Goal: Task Accomplishment & Management: Manage account settings

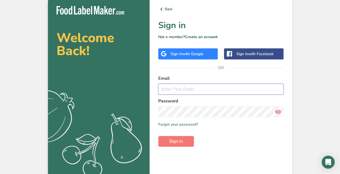
click at [215, 84] on input "email" at bounding box center [220, 89] width 125 height 11
type input "[EMAIL_ADDRESS][DOMAIN_NAME]"
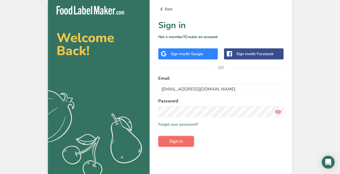
click at [174, 138] on span "Sign in" at bounding box center [177, 141] width 14 height 6
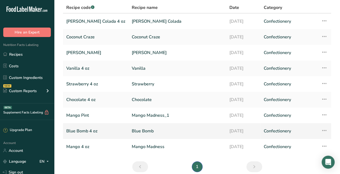
scroll to position [62, 0]
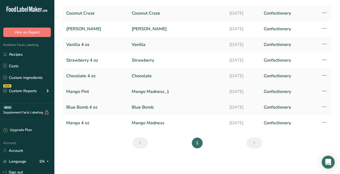
click at [146, 90] on link "Mango Madness_1" at bounding box center [177, 91] width 91 height 11
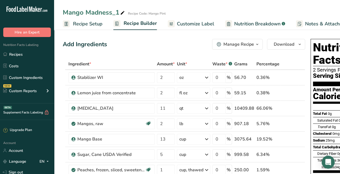
click at [255, 44] on icon "button" at bounding box center [257, 44] width 4 height 7
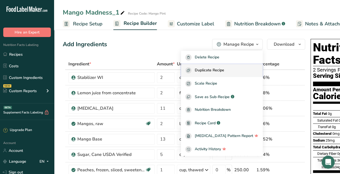
drag, startPoint x: 231, startPoint y: 69, endPoint x: 210, endPoint y: 73, distance: 21.7
click at [210, 73] on span "Duplicate Recipe" at bounding box center [210, 70] width 30 height 6
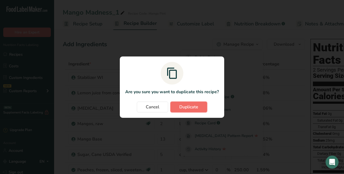
click at [197, 107] on span "Duplicate" at bounding box center [189, 107] width 19 height 6
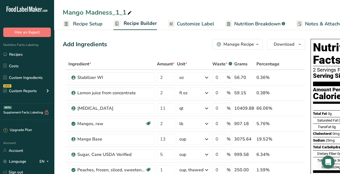
click at [129, 10] on icon at bounding box center [129, 13] width 5 height 8
click at [129, 10] on input "Mango Madness_1_1" at bounding box center [197, 13] width 269 height 10
type input "Black Raspberry"
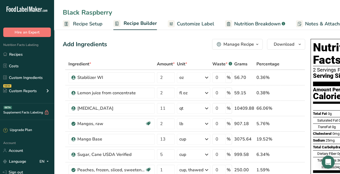
click at [128, 41] on div "Add Ingredients Manage Recipe Delete Recipe Duplicate Recipe Scale Recipe Save …" at bounding box center [184, 44] width 243 height 11
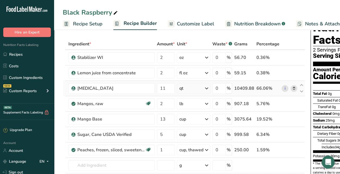
scroll to position [22, 0]
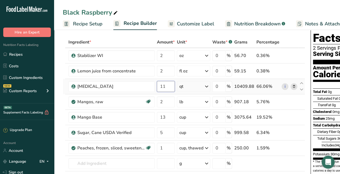
click at [170, 87] on input "11" at bounding box center [166, 86] width 18 height 11
type input "13"
click at [292, 101] on div "Ingredient * Amount * Unit * Waste * .a-a{fill:#347362;}.b-a{fill:#fff;} Grams …" at bounding box center [184, 121] width 243 height 169
click at [292, 103] on icon at bounding box center [294, 102] width 4 height 6
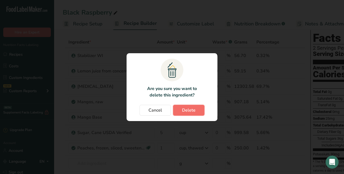
click at [188, 109] on span "Delete" at bounding box center [189, 110] width 14 height 6
type input "13"
type input "5"
type input "1"
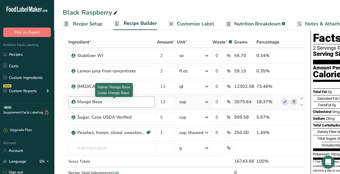
click at [113, 103] on div "Mango Base" at bounding box center [111, 102] width 68 height 6
click at [95, 103] on div "Mango Base" at bounding box center [111, 102] width 68 height 6
click at [91, 100] on div "Mango Base" at bounding box center [111, 102] width 68 height 6
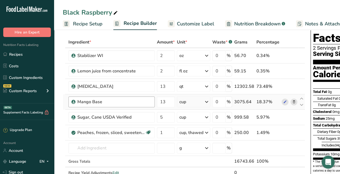
click at [121, 103] on div "Mango Base" at bounding box center [111, 102] width 68 height 6
click at [116, 97] on div "Mango Base" at bounding box center [112, 102] width 86 height 11
click at [292, 103] on icon at bounding box center [294, 102] width 4 height 6
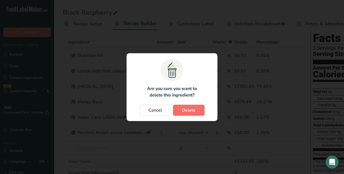
click at [193, 110] on span "Delete" at bounding box center [189, 110] width 14 height 6
type input "5"
type input "1"
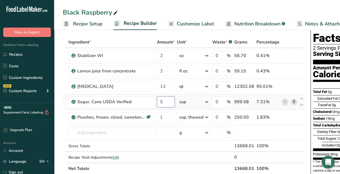
click at [166, 100] on input "5" at bounding box center [166, 102] width 18 height 11
type input "12"
click at [292, 117] on div "Ingredient * Amount * Unit * Waste * .a-a{fill:#347362;}.b-a{fill:#fff;} Grams …" at bounding box center [184, 106] width 243 height 138
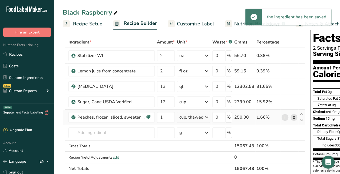
click at [293, 118] on icon at bounding box center [294, 118] width 4 height 6
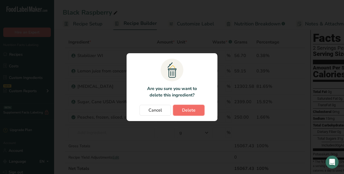
click at [195, 111] on span "Delete" at bounding box center [189, 110] width 14 height 6
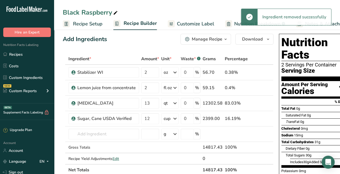
scroll to position [5, 0]
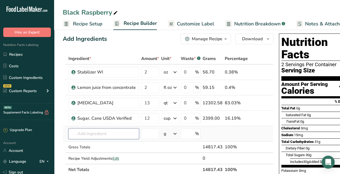
click at [90, 134] on input "text" at bounding box center [104, 134] width 71 height 11
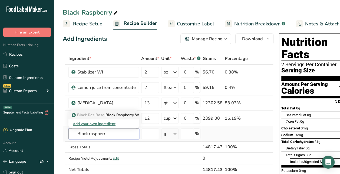
type input "Black raspberr"
click at [102, 114] on span "Black Raz Base" at bounding box center [90, 115] width 27 height 5
type input "Black Raspberry WI Base"
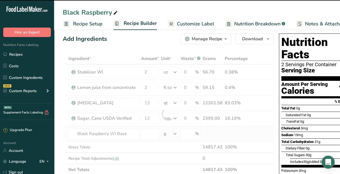
type input "0"
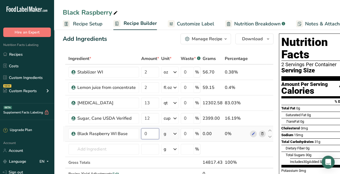
click at [151, 136] on input "0" at bounding box center [150, 134] width 18 height 11
type input "3.5"
click at [177, 137] on div "Ingredient * Amount * Unit * Waste * .a-a{fill:#347362;}.b-a{fill:#fff;} Grams …" at bounding box center [168, 122] width 211 height 138
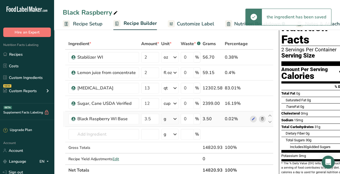
scroll to position [21, 0]
click at [172, 119] on icon at bounding box center [175, 119] width 6 height 10
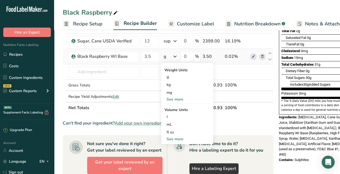
scroll to position [83, 0]
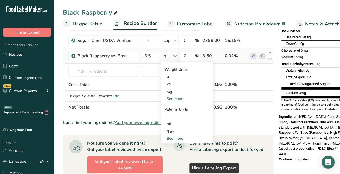
click at [175, 140] on div "See more" at bounding box center [187, 139] width 45 height 6
select select "22"
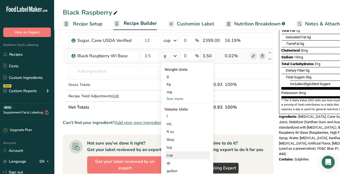
click at [175, 155] on div "cup" at bounding box center [187, 156] width 41 height 6
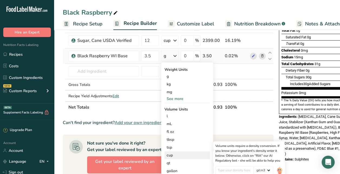
click at [170, 154] on div "cup" at bounding box center [187, 156] width 41 height 6
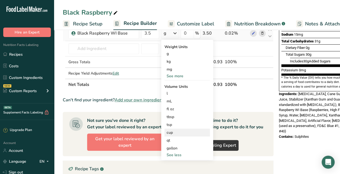
scroll to position [107, 0]
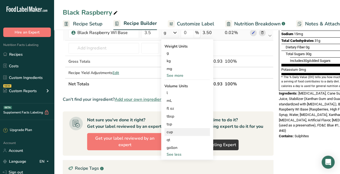
click at [171, 132] on div "cup" at bounding box center [187, 132] width 41 height 6
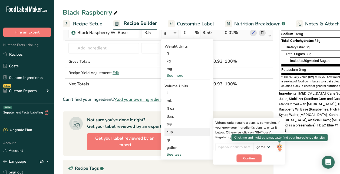
click at [281, 145] on img at bounding box center [280, 147] width 6 height 9
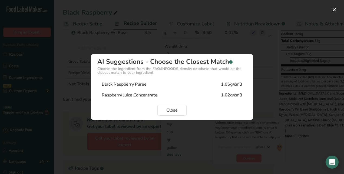
click at [203, 94] on div "Raspberry Juice Concentrate 1.02g/cm3" at bounding box center [171, 95] width 149 height 11
type input "1.02"
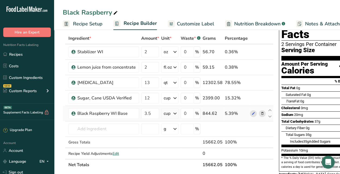
scroll to position [27, 0]
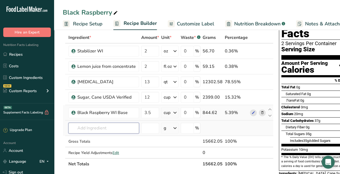
click at [85, 128] on input "text" at bounding box center [104, 128] width 71 height 11
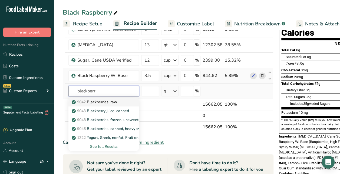
scroll to position [64, 0]
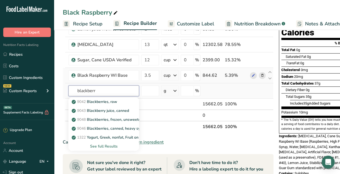
type input "blackberr"
click at [109, 146] on div "See full Results" at bounding box center [104, 147] width 62 height 6
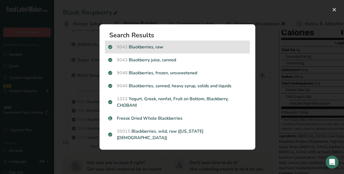
click at [155, 48] on p "9042 Blackberries, raw" at bounding box center [177, 47] width 139 height 6
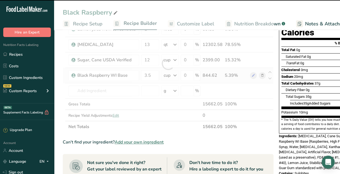
type input "0"
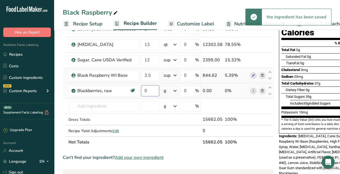
click at [148, 92] on input "0" at bounding box center [150, 91] width 18 height 11
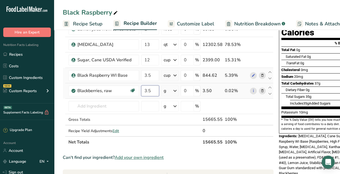
type input "3"
type input "1"
type input "2.25"
click at [173, 91] on div "Ingredient * Amount * Unit * Waste * .a-a{fill:#347362;}.b-a{fill:#fff;} Grams …" at bounding box center [168, 72] width 211 height 154
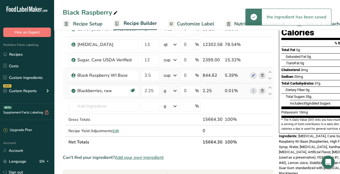
click at [173, 91] on icon at bounding box center [175, 91] width 6 height 10
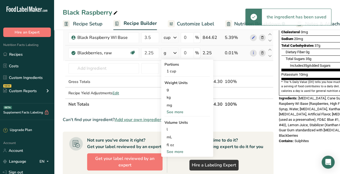
scroll to position [102, 0]
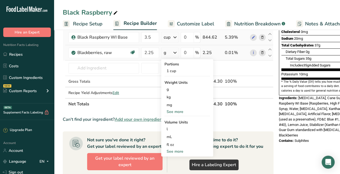
click at [177, 151] on div "See more" at bounding box center [187, 152] width 45 height 6
select select "22"
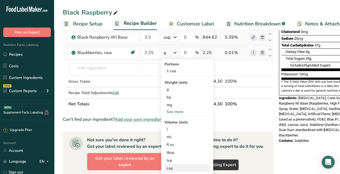
click at [174, 168] on div "cup" at bounding box center [187, 169] width 41 height 6
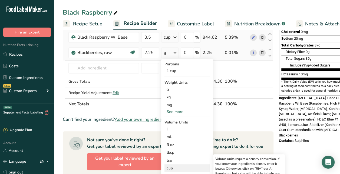
scroll to position [156, 0]
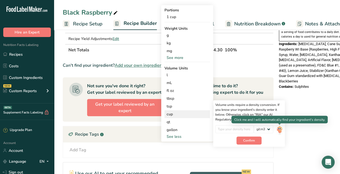
click at [279, 128] on img at bounding box center [280, 129] width 6 height 9
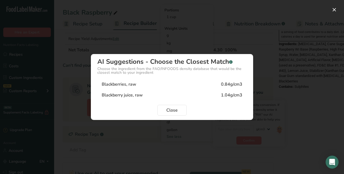
click at [164, 86] on div "Blackberries, raw 0.84g/cm3" at bounding box center [171, 84] width 149 height 11
type input "0.84"
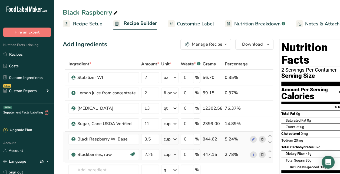
scroll to position [0, 22]
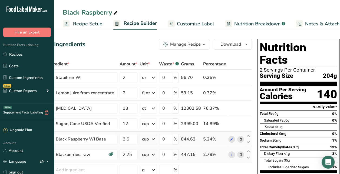
click at [87, 24] on span "Recipe Setup" at bounding box center [88, 23] width 30 height 7
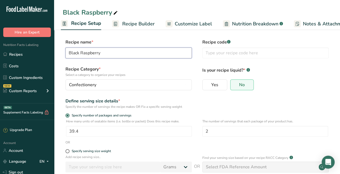
click at [125, 52] on input "Black Raspberry" at bounding box center [129, 53] width 126 height 11
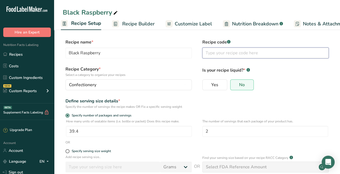
click at [241, 54] on input "text" at bounding box center [266, 53] width 126 height 11
paste input "Black Raspberry"
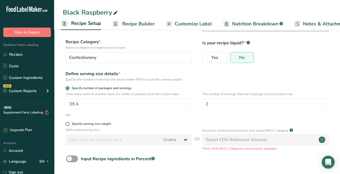
scroll to position [50, 0]
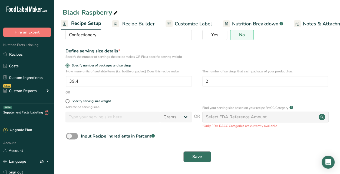
type input "Black Raspberry"
click at [202, 157] on span "Save" at bounding box center [198, 157] width 10 height 6
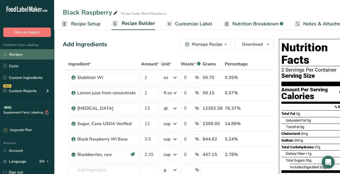
click at [16, 52] on link "Recipes" at bounding box center [27, 54] width 54 height 10
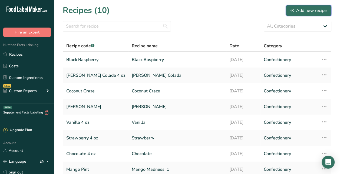
click at [313, 11] on div "Add new recipe" at bounding box center [309, 10] width 36 height 6
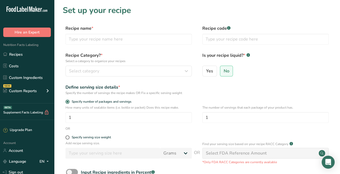
click at [136, 46] on div "Recipe name * Recipe code .a-a{fill:#347362;}.b-a{fill:#fff;}" at bounding box center [197, 36] width 269 height 23
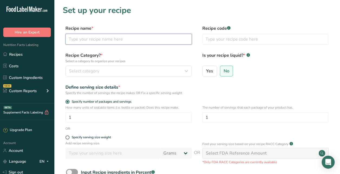
click at [136, 40] on input "text" at bounding box center [129, 39] width 126 height 11
type input "B"
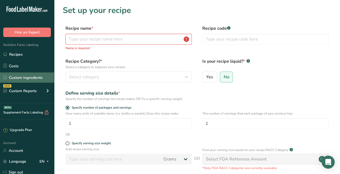
click at [23, 79] on link "Custom Ingredients" at bounding box center [27, 78] width 54 height 10
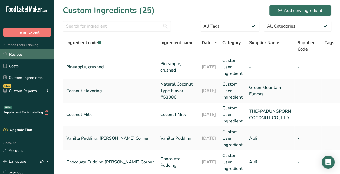
click at [25, 55] on link "Recipes" at bounding box center [27, 54] width 54 height 10
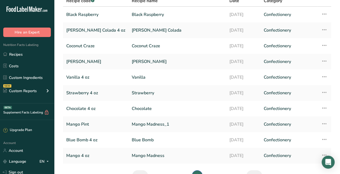
scroll to position [45, 0]
click at [151, 122] on link "Mango Madness_1" at bounding box center [177, 124] width 91 height 11
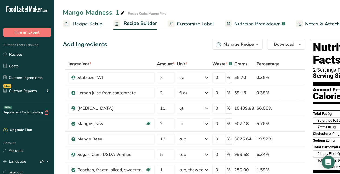
click at [122, 13] on icon at bounding box center [122, 13] width 5 height 8
click at [148, 10] on input "Mango Madness_1" at bounding box center [177, 13] width 229 height 10
click at [242, 44] on div "Manage Recipe" at bounding box center [239, 44] width 31 height 6
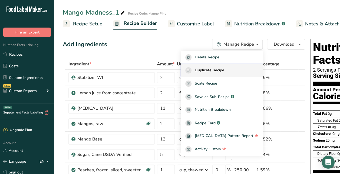
click at [221, 69] on span "Duplicate Recipe" at bounding box center [210, 70] width 30 height 6
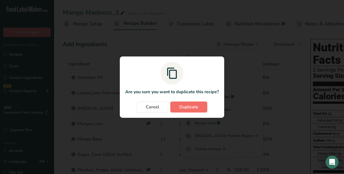
click at [202, 109] on button "Duplicate" at bounding box center [189, 107] width 37 height 11
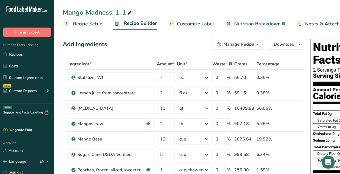
click at [122, 10] on div "Mango Madness_1_1" at bounding box center [98, 13] width 70 height 10
click at [122, 10] on input "Mango Madness_1_1" at bounding box center [197, 13] width 269 height 10
type input "Blue Hawaiian"
click at [124, 49] on div "Add Ingredients Manage Recipe Delete Recipe Duplicate Recipe Scale Recipe Save …" at bounding box center [184, 44] width 243 height 11
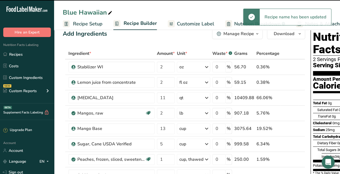
scroll to position [11, 0]
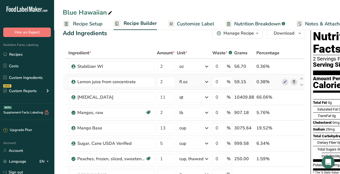
click at [294, 82] on icon at bounding box center [294, 82] width 4 height 6
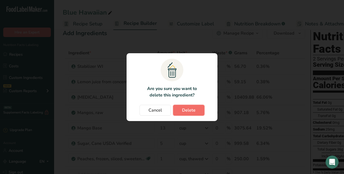
click at [191, 111] on span "Delete" at bounding box center [189, 110] width 14 height 6
type input "11"
type input "2"
type input "13"
type input "5"
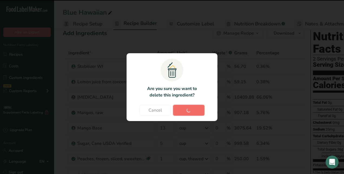
type input "1"
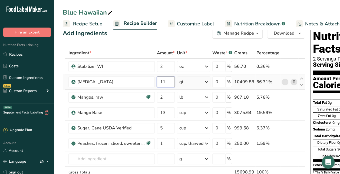
click at [168, 82] on input "11" at bounding box center [166, 82] width 18 height 11
type input "12"
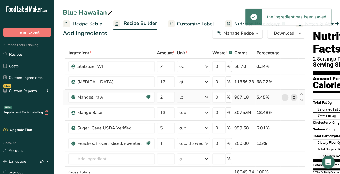
click at [295, 96] on span at bounding box center [294, 97] width 6 height 6
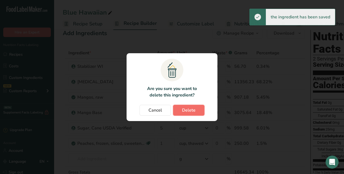
click at [182, 110] on span "Delete" at bounding box center [189, 110] width 14 height 6
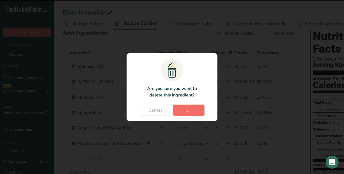
type input "13"
type input "5"
type input "1"
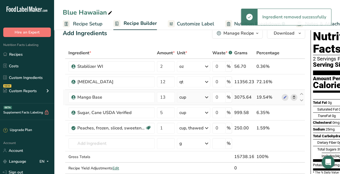
click at [294, 96] on icon at bounding box center [294, 98] width 4 height 6
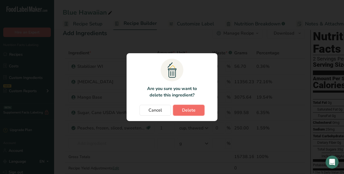
click at [197, 110] on button "Delete" at bounding box center [188, 110] width 31 height 11
type input "5"
type input "1"
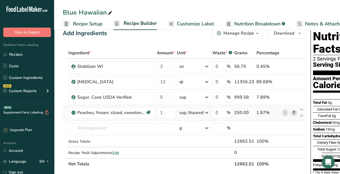
click at [292, 114] on icon at bounding box center [294, 113] width 4 height 6
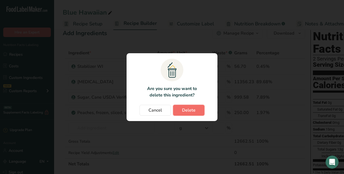
click at [194, 112] on span "Delete" at bounding box center [189, 110] width 14 height 6
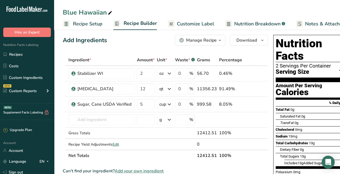
scroll to position [5, 0]
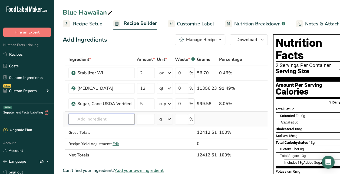
click at [112, 116] on input "text" at bounding box center [102, 119] width 66 height 11
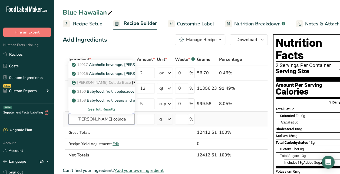
type input "[PERSON_NAME] colada"
click at [110, 82] on p "[PERSON_NAME] Colada Base [PERSON_NAME] Colada W1 Base" at bounding box center [133, 83] width 121 height 6
type input "[PERSON_NAME] Colada W1 Base"
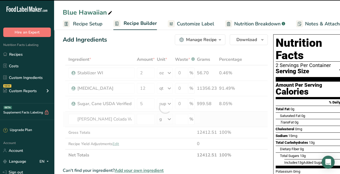
type input "0"
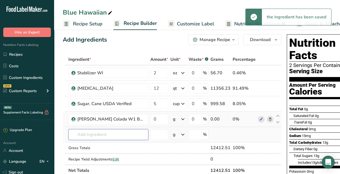
click at [106, 136] on input "text" at bounding box center [109, 134] width 80 height 11
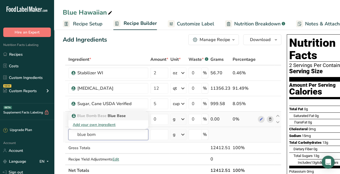
type input "blue bom"
click at [119, 115] on p "Blue Bomb Base Blue Base" at bounding box center [99, 116] width 53 height 6
type input "Blue Base"
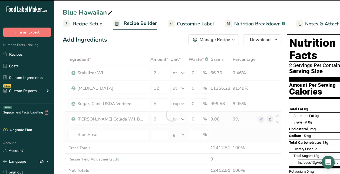
type input "0"
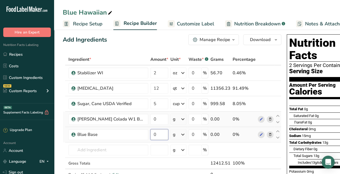
click at [151, 133] on input "0" at bounding box center [160, 134] width 18 height 11
type input "4"
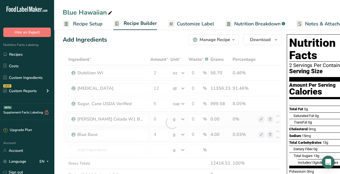
click at [167, 136] on div "Ingredient * Amount * Unit * Waste * .a-a{fill:#347362;}.b-a{fill:#fff;} Grams …" at bounding box center [172, 123] width 219 height 138
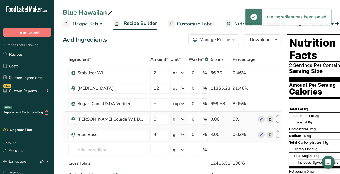
click at [180, 136] on icon at bounding box center [183, 135] width 6 height 10
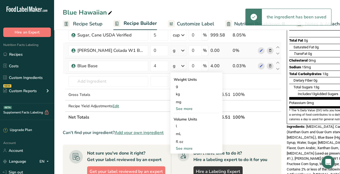
scroll to position [73, 0]
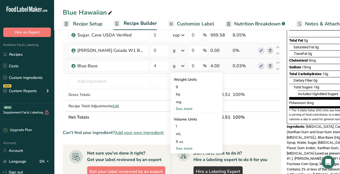
click at [174, 147] on div "See more" at bounding box center [196, 149] width 45 height 6
select select "22"
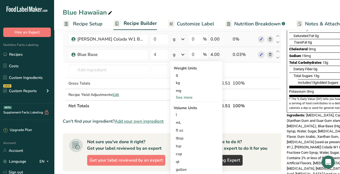
scroll to position [88, 0]
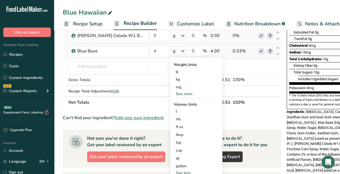
click at [176, 148] on div "cup" at bounding box center [196, 151] width 41 height 6
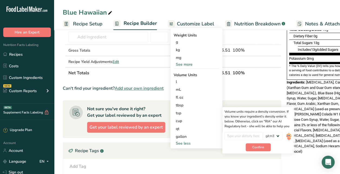
scroll to position [118, 0]
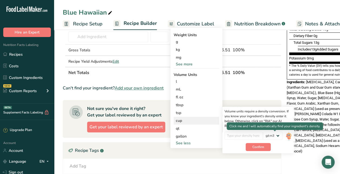
click at [286, 136] on img at bounding box center [289, 136] width 6 height 9
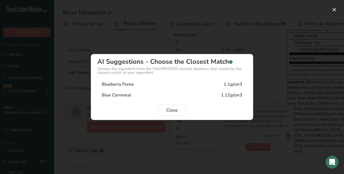
click at [180, 85] on div "Blueberry Puree 1.1g/cm3" at bounding box center [171, 84] width 149 height 11
type input "1.1"
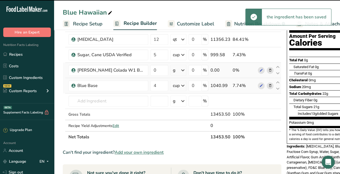
scroll to position [53, 0]
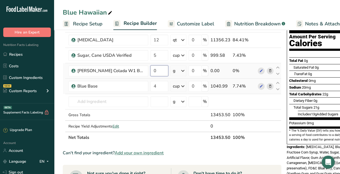
click at [151, 68] on input "0" at bounding box center [160, 71] width 18 height 11
type input "12"
click at [166, 69] on div "Ingredient * Amount * Unit * Waste * .a-a{fill:#347362;}.b-a{fill:#fff;} Grams …" at bounding box center [172, 74] width 219 height 138
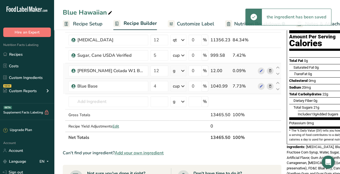
click at [180, 70] on icon at bounding box center [183, 71] width 6 height 10
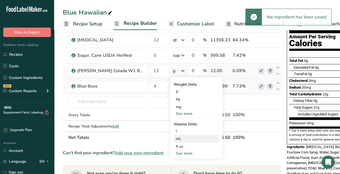
scroll to position [83, 0]
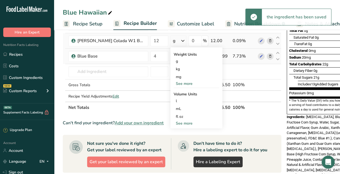
click at [174, 122] on div "See more" at bounding box center [196, 124] width 45 height 6
select select "22"
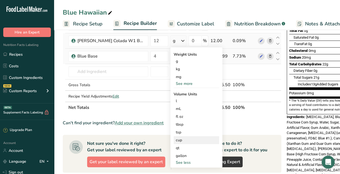
click at [176, 140] on div "cup" at bounding box center [196, 141] width 41 height 6
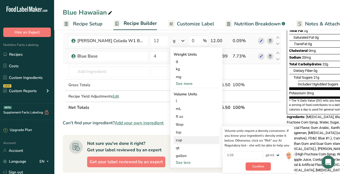
click at [247, 164] on button "Confirm" at bounding box center [258, 167] width 25 height 8
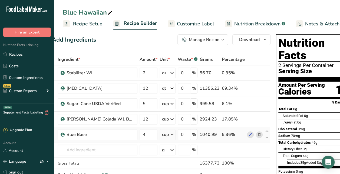
scroll to position [0, 0]
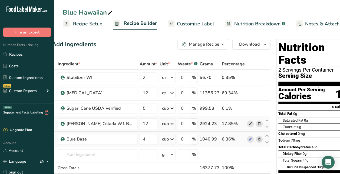
click at [248, 121] on span at bounding box center [251, 124] width 6 height 6
click at [87, 26] on span "Recipe Setup" at bounding box center [88, 23] width 30 height 7
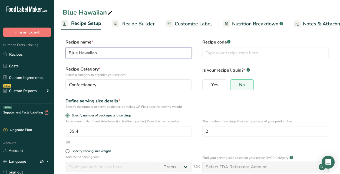
click at [132, 51] on input "Blue Hawaiian" at bounding box center [129, 53] width 126 height 11
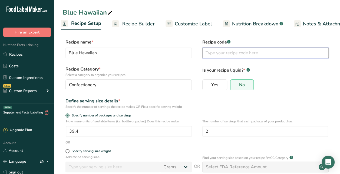
click at [220, 50] on input "text" at bounding box center [266, 53] width 126 height 11
paste input "Blue Hawaiian"
type input "Blue Hawaiian"
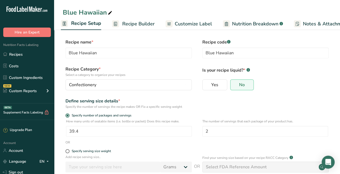
click at [142, 22] on span "Recipe Builder" at bounding box center [138, 23] width 32 height 7
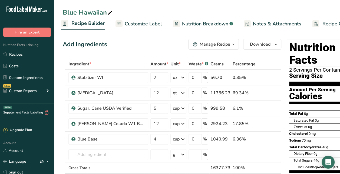
click at [140, 25] on span "Customize Label" at bounding box center [143, 23] width 37 height 7
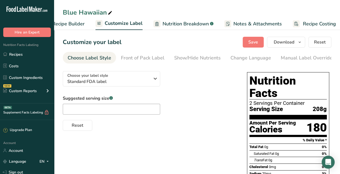
scroll to position [0, 76]
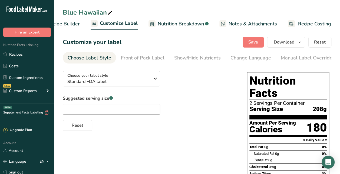
click at [188, 29] on link "Nutrition Breakdown .a-a{fill:#347362;}.b-a{fill:#fff;}" at bounding box center [179, 24] width 60 height 12
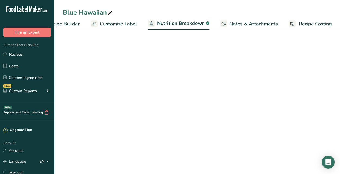
scroll to position [0, 77]
select select "Calories"
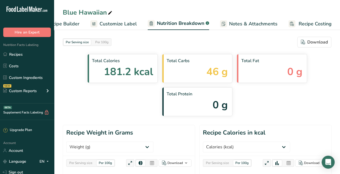
scroll to position [2, 0]
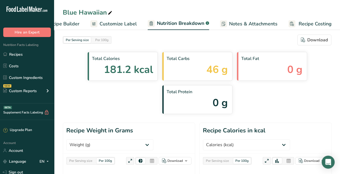
click at [253, 25] on span "Notes & Attachments" at bounding box center [253, 23] width 48 height 7
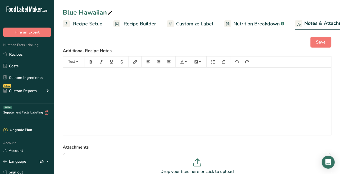
click at [132, 22] on span "Recipe Builder" at bounding box center [140, 23] width 32 height 7
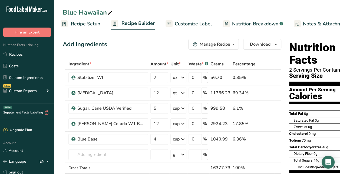
scroll to position [0, 2]
click at [95, 22] on span "Recipe Setup" at bounding box center [86, 23] width 30 height 7
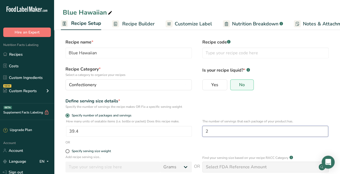
click at [214, 133] on input "2" at bounding box center [266, 131] width 126 height 11
type input "1"
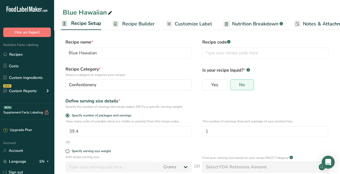
click at [225, 106] on div "Define serving size details * Specify the number of servings the recipe makes O…" at bounding box center [197, 103] width 269 height 11
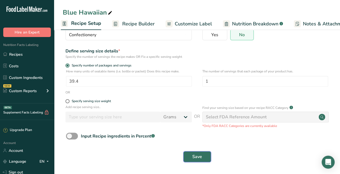
click at [198, 159] on span "Save" at bounding box center [198, 157] width 10 height 6
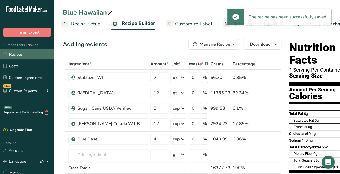
click at [30, 53] on link "Recipes" at bounding box center [27, 54] width 54 height 10
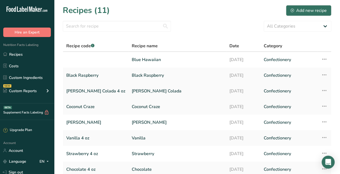
click at [132, 94] on link "[PERSON_NAME] Colada" at bounding box center [177, 91] width 91 height 11
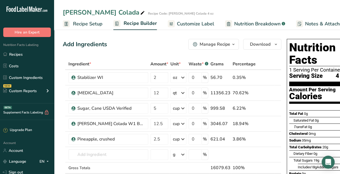
click at [96, 26] on span "Recipe Setup" at bounding box center [88, 23] width 30 height 7
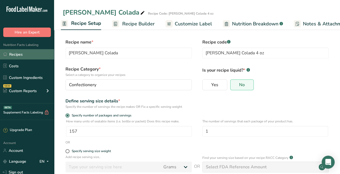
click at [38, 53] on link "Recipes" at bounding box center [27, 54] width 54 height 10
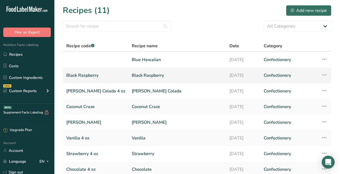
click at [132, 73] on link "Black Raspberry" at bounding box center [177, 75] width 91 height 11
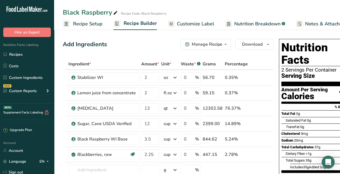
click at [82, 26] on span "Recipe Setup" at bounding box center [88, 23] width 30 height 7
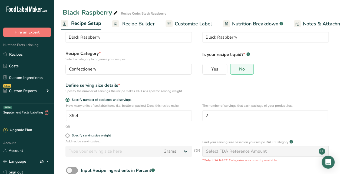
scroll to position [16, 0]
click at [226, 111] on input "2" at bounding box center [266, 115] width 126 height 11
type input "1"
click at [228, 84] on div "Define serving size details * Specify the number of servings the recipe makes O…" at bounding box center [197, 87] width 269 height 11
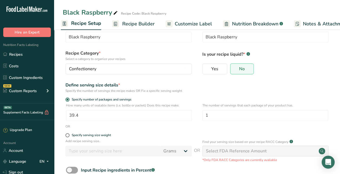
scroll to position [50, 0]
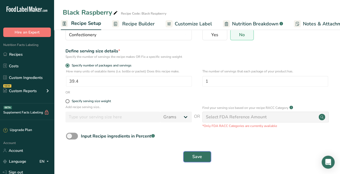
click at [197, 154] on span "Save" at bounding box center [198, 157] width 10 height 6
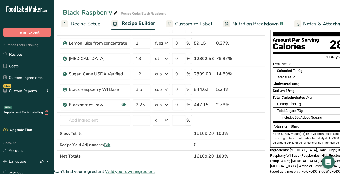
scroll to position [0, 9]
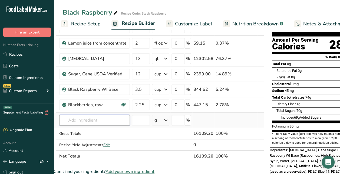
click at [102, 119] on input "text" at bounding box center [94, 120] width 71 height 11
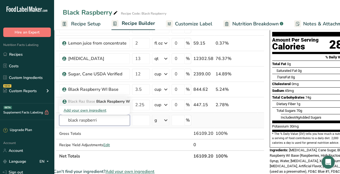
type input "black raspberri"
click at [110, 103] on p "Black Raz Base Black Raspberry WI Base" at bounding box center [103, 102] width 78 height 6
type input "Black Raspberry WI Base"
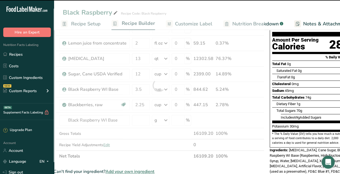
type input "0"
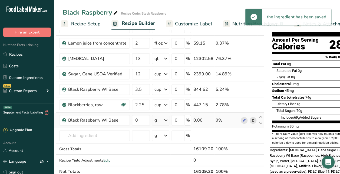
click at [253, 120] on icon at bounding box center [254, 121] width 4 height 6
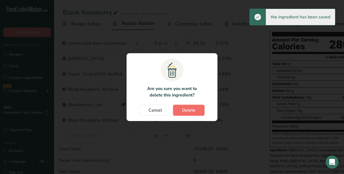
click at [192, 113] on button "Delete" at bounding box center [188, 110] width 31 height 11
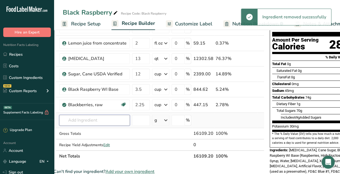
click at [91, 118] on input "text" at bounding box center [94, 120] width 71 height 11
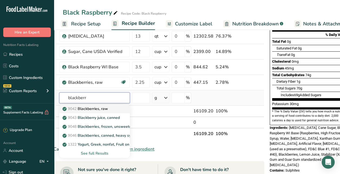
scroll to position [74, 0]
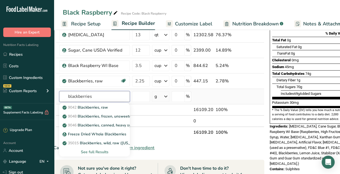
type input "blackberries"
click at [103, 107] on p "9042 Blackberries, raw" at bounding box center [86, 108] width 44 height 6
type input "Blackberries, raw"
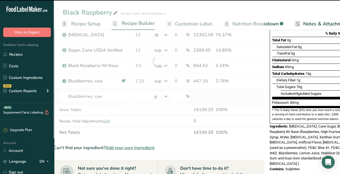
type input "0"
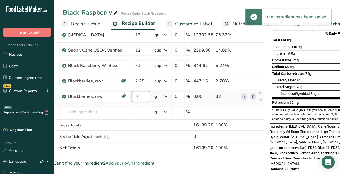
click at [137, 96] on input "0" at bounding box center [141, 96] width 18 height 11
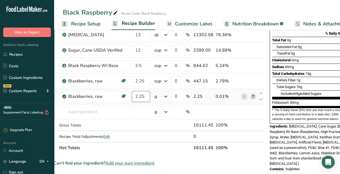
type input "2.25"
click at [161, 98] on div "Ingredient * Amount * Unit * Waste * .a-a{fill:#347362;}.b-a{fill:#fff;} Grams …" at bounding box center [159, 69] width 211 height 169
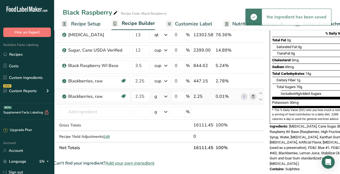
click at [161, 98] on div "g" at bounding box center [160, 96] width 17 height 11
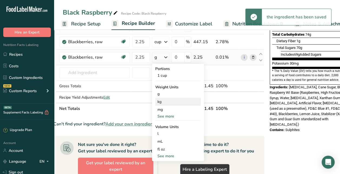
scroll to position [119, 0]
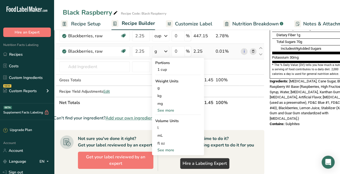
click at [164, 149] on div "See more" at bounding box center [177, 151] width 45 height 6
select select "22"
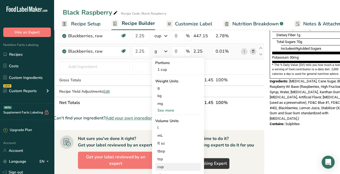
click at [164, 167] on div "cup" at bounding box center [178, 167] width 41 height 6
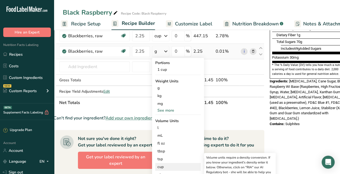
scroll to position [162, 0]
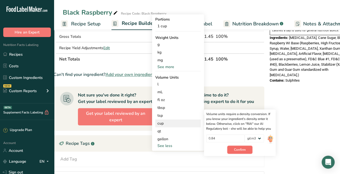
click at [245, 149] on span "Confirm" at bounding box center [240, 150] width 12 height 5
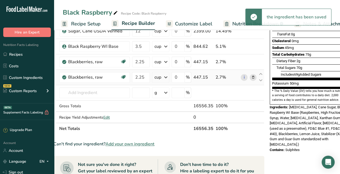
scroll to position [89, 0]
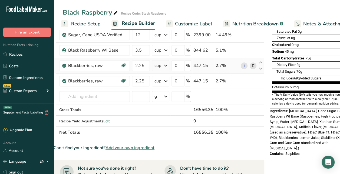
click at [253, 65] on icon at bounding box center [254, 66] width 4 height 6
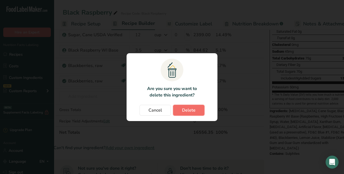
click at [196, 106] on button "Delete" at bounding box center [188, 110] width 31 height 11
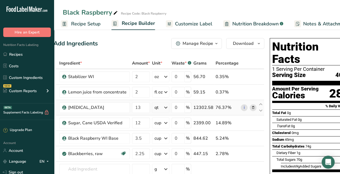
scroll to position [0, 0]
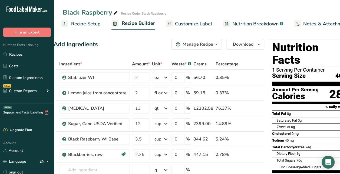
click at [85, 22] on span "Recipe Setup" at bounding box center [86, 23] width 30 height 7
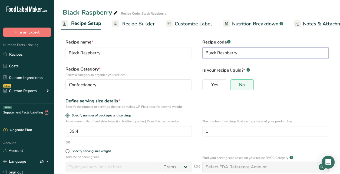
click at [305, 55] on input "Black Raspberry" at bounding box center [266, 53] width 126 height 11
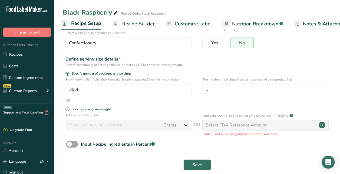
scroll to position [50, 0]
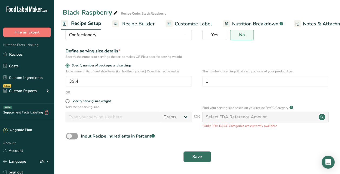
type input "Black Raspberry 4oz"
click at [192, 153] on button "Save" at bounding box center [198, 157] width 28 height 11
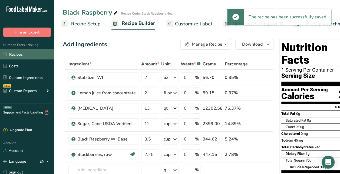
click at [22, 50] on link "Recipes" at bounding box center [27, 54] width 54 height 10
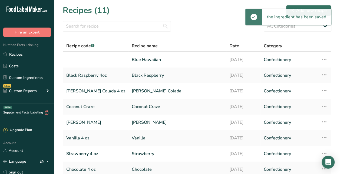
scroll to position [3, 0]
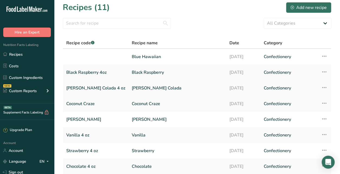
click at [132, 93] on link "[PERSON_NAME] Colada" at bounding box center [177, 88] width 91 height 11
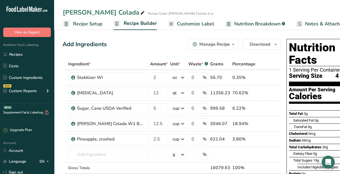
click at [83, 22] on span "Recipe Setup" at bounding box center [88, 23] width 30 height 7
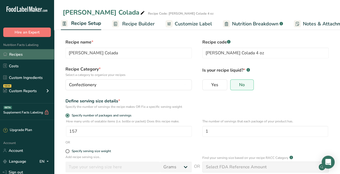
click at [27, 58] on link "Recipes" at bounding box center [27, 54] width 54 height 10
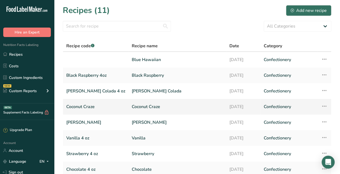
click at [132, 108] on link "Coconut Craze" at bounding box center [177, 106] width 91 height 11
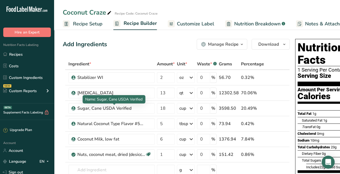
scroll to position [0, 0]
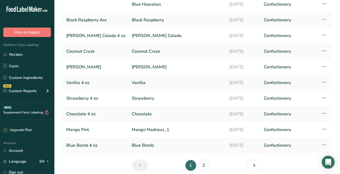
scroll to position [56, 0]
click at [132, 94] on link "Strawberry" at bounding box center [177, 98] width 91 height 11
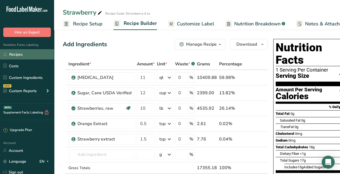
click at [28, 57] on link "Recipes" at bounding box center [27, 54] width 54 height 10
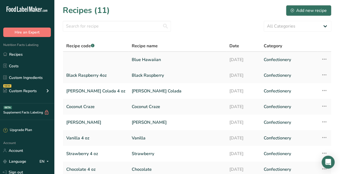
click at [135, 61] on link "Blue Hawaiian" at bounding box center [177, 59] width 91 height 11
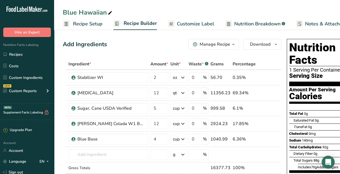
scroll to position [0, 16]
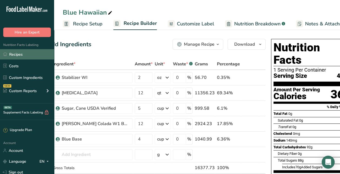
click at [23, 55] on link "Recipes" at bounding box center [27, 54] width 54 height 10
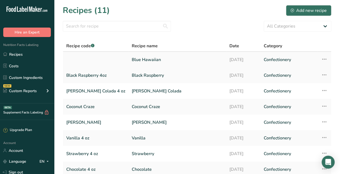
click at [132, 58] on link "Blue Hawaiian" at bounding box center [177, 59] width 91 height 11
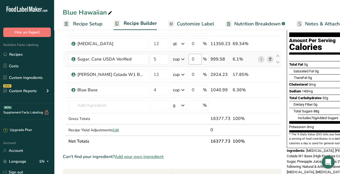
scroll to position [51, 0]
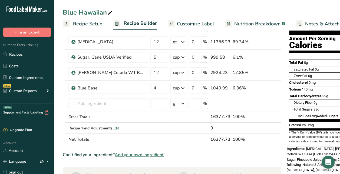
click at [81, 24] on span "Recipe Setup" at bounding box center [88, 23] width 30 height 7
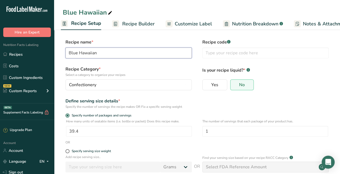
click at [107, 48] on input "Blue Hawaiian" at bounding box center [129, 53] width 126 height 11
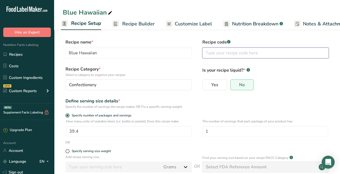
click at [234, 49] on input "text" at bounding box center [266, 53] width 126 height 11
paste input "Blue Hawaiian"
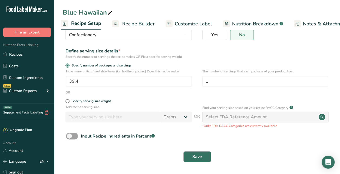
type input "Blue Hawaiian 4oz"
click at [199, 159] on span "Save" at bounding box center [198, 157] width 10 height 6
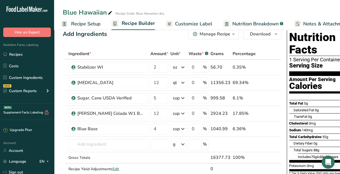
scroll to position [0, 16]
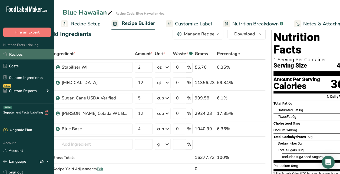
click at [22, 53] on link "Recipes" at bounding box center [27, 54] width 54 height 10
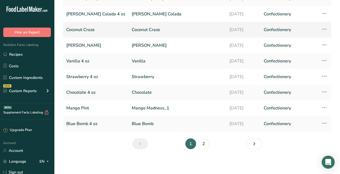
scroll to position [78, 0]
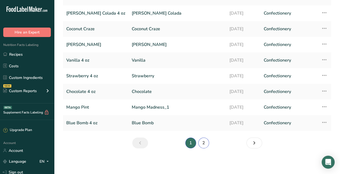
click at [204, 144] on link "2" at bounding box center [204, 143] width 11 height 11
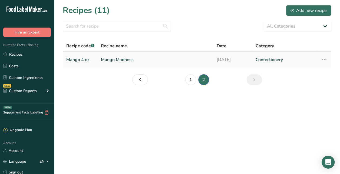
click at [122, 60] on link "Mango Madness" at bounding box center [155, 59] width 109 height 11
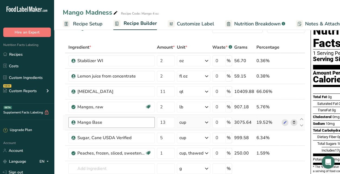
scroll to position [18, 0]
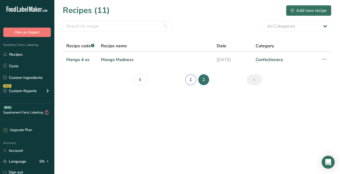
click at [187, 81] on link "1" at bounding box center [191, 79] width 11 height 11
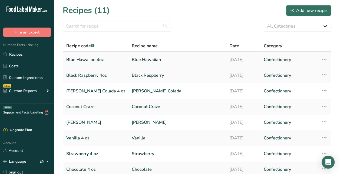
click at [162, 56] on link "Blue Hawaiian" at bounding box center [177, 59] width 91 height 11
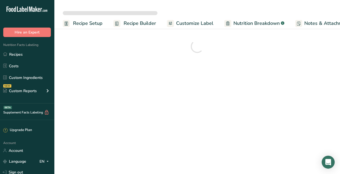
click at [162, 56] on section at bounding box center [197, 46] width 286 height 37
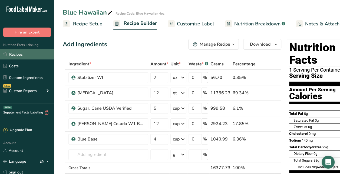
click at [38, 53] on link "Recipes" at bounding box center [27, 54] width 54 height 10
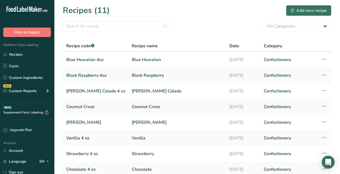
scroll to position [78, 0]
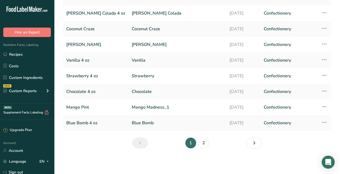
click at [210, 144] on li "2" at bounding box center [203, 143] width 13 height 11
click at [204, 141] on link "2" at bounding box center [204, 143] width 11 height 11
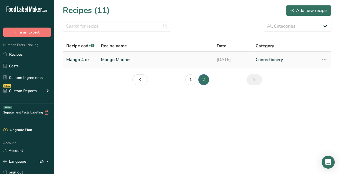
click at [110, 58] on link "Mango Madness" at bounding box center [155, 59] width 109 height 11
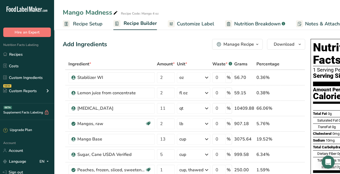
click at [97, 22] on span "Recipe Setup" at bounding box center [88, 23] width 30 height 7
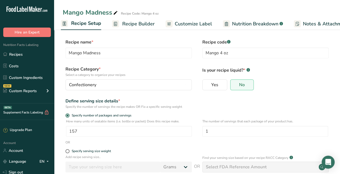
scroll to position [50, 0]
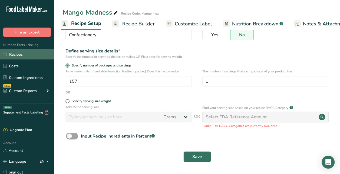
click at [36, 54] on link "Recipes" at bounding box center [27, 54] width 54 height 10
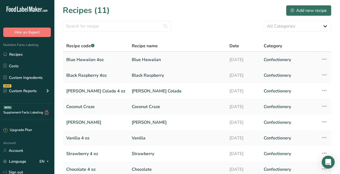
click at [134, 57] on link "Blue Hawaiian" at bounding box center [177, 59] width 91 height 11
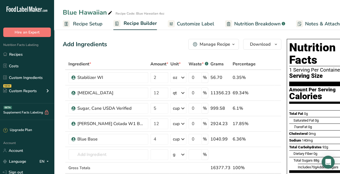
click at [85, 20] on span "Recipe Setup" at bounding box center [88, 23] width 30 height 7
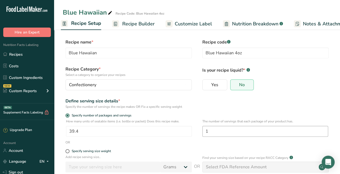
scroll to position [50, 0]
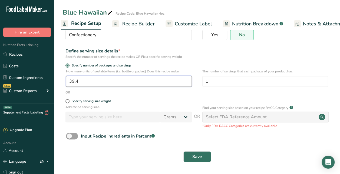
click at [84, 80] on input "39.4" at bounding box center [129, 81] width 126 height 11
click at [82, 82] on input "39.4" at bounding box center [129, 81] width 126 height 11
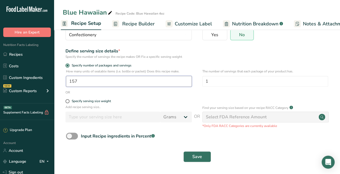
type input "157"
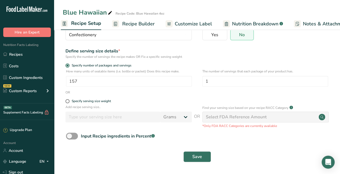
click at [158, 104] on div "Specify serving size weight" at bounding box center [129, 101] width 126 height 5
click at [206, 157] on button "Save" at bounding box center [198, 157] width 28 height 11
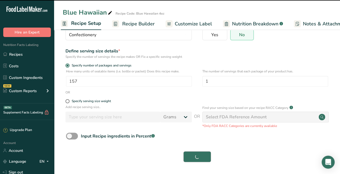
click at [206, 157] on div "Save" at bounding box center [197, 157] width 262 height 11
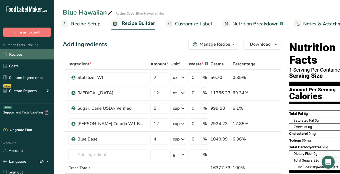
click at [24, 54] on link "Recipes" at bounding box center [27, 54] width 54 height 10
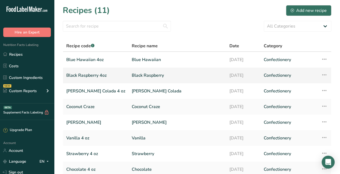
click at [132, 76] on link "Black Raspberry" at bounding box center [177, 75] width 91 height 11
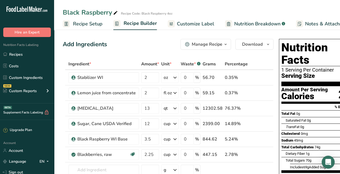
click at [96, 19] on link "Recipe Setup" at bounding box center [83, 24] width 40 height 12
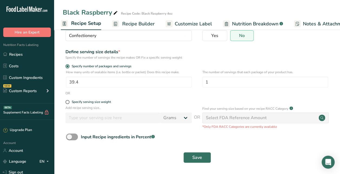
scroll to position [50, 0]
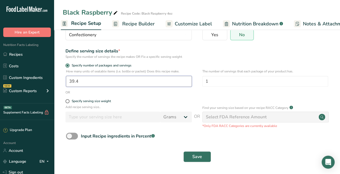
click at [117, 81] on input "39.4" at bounding box center [129, 81] width 126 height 11
type input "157"
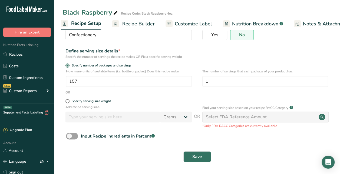
click at [148, 96] on form "Recipe name * Black Raspberry Recipe code .a-a{fill:#347362;}.b-a{fill:#fff;} B…" at bounding box center [197, 77] width 269 height 177
click at [208, 157] on button "Save" at bounding box center [198, 157] width 28 height 11
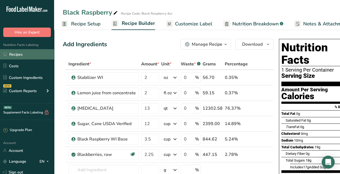
click at [21, 56] on link "Recipes" at bounding box center [27, 54] width 54 height 10
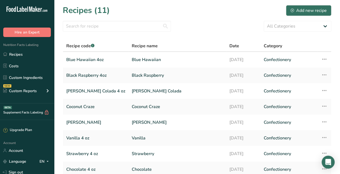
scroll to position [78, 0]
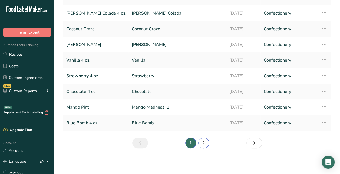
click at [207, 143] on link "2" at bounding box center [204, 143] width 11 height 11
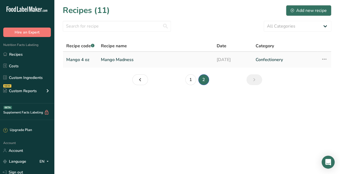
click at [128, 57] on link "Mango Madness" at bounding box center [155, 59] width 109 height 11
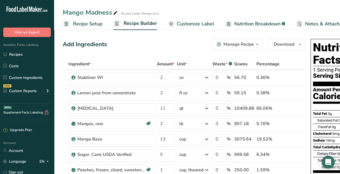
click at [254, 45] on span "button" at bounding box center [257, 44] width 6 height 6
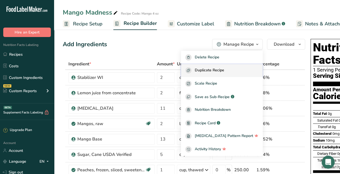
click at [240, 72] on div "Duplicate Recipe" at bounding box center [222, 70] width 73 height 6
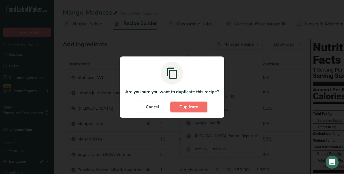
click at [196, 107] on span "Duplicate" at bounding box center [189, 107] width 19 height 6
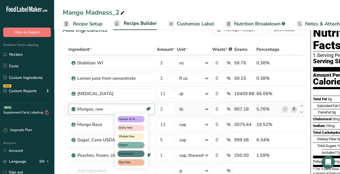
scroll to position [15, 0]
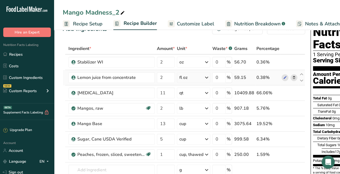
click at [296, 78] on span at bounding box center [294, 77] width 6 height 6
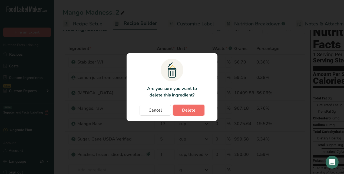
click at [196, 110] on button "Delete" at bounding box center [188, 110] width 31 height 11
type input "11"
type input "2"
type input "13"
type input "5"
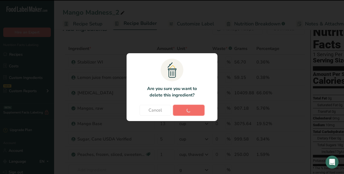
type input "1"
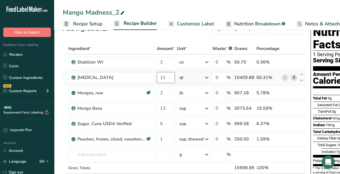
click at [165, 81] on input "11" at bounding box center [166, 77] width 18 height 11
type input "12"
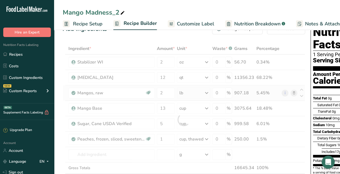
click at [293, 94] on div "Ingredient * Amount * Unit * Waste * .a-a{fill:#347362;}.b-a{fill:#fff;} Grams …" at bounding box center [184, 120] width 243 height 154
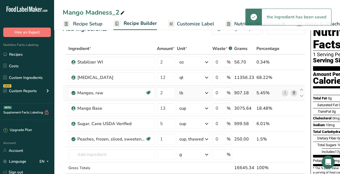
click at [292, 94] on icon at bounding box center [294, 93] width 4 height 6
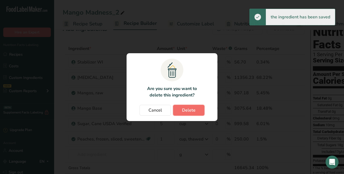
click at [196, 112] on button "Delete" at bounding box center [188, 110] width 31 height 11
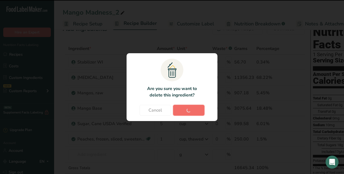
type input "13"
type input "5"
type input "1"
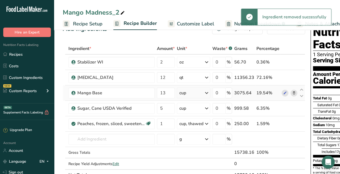
click at [294, 95] on icon at bounding box center [294, 93] width 4 height 6
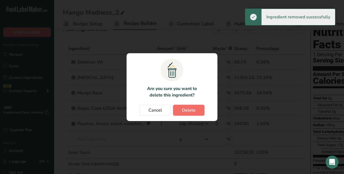
click at [195, 109] on span "Delete" at bounding box center [189, 110] width 14 height 6
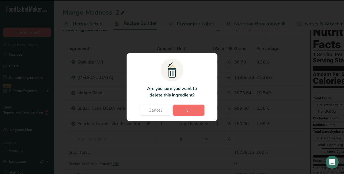
type input "5"
type input "1"
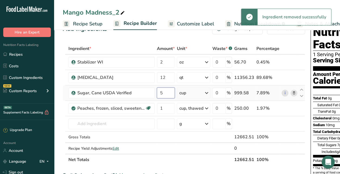
click at [171, 92] on input "5" at bounding box center [166, 93] width 18 height 11
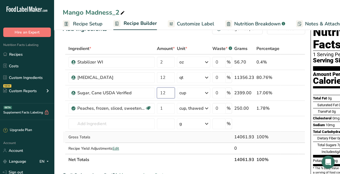
type input "12"
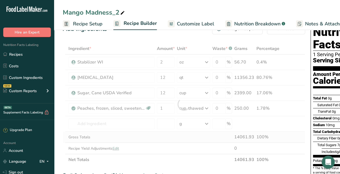
click at [164, 141] on div "Ingredient * Amount * Unit * Waste * .a-a{fill:#347362;}.b-a{fill:#fff;} Grams …" at bounding box center [184, 104] width 243 height 123
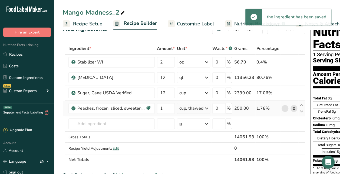
click at [293, 110] on icon at bounding box center [294, 109] width 4 height 6
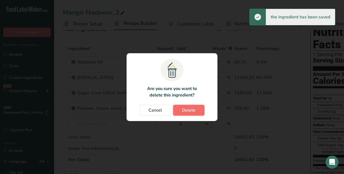
click at [197, 113] on button "Delete" at bounding box center [188, 110] width 31 height 11
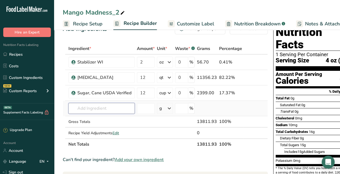
click at [113, 107] on input "text" at bounding box center [102, 108] width 66 height 11
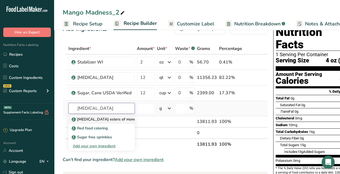
type input "[MEDICAL_DATA]"
drag, startPoint x: 121, startPoint y: 121, endPoint x: 116, endPoint y: 119, distance: 4.7
click at [116, 119] on p "[MEDICAL_DATA] esters of mono- and diglycerides of fatty acids (E472c)" at bounding box center [139, 120] width 132 height 6
type input "[MEDICAL_DATA] esters of mono- and diglycerides of fatty acids (E472c)"
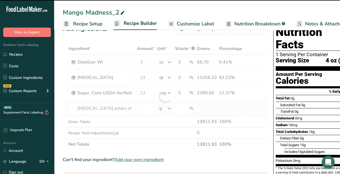
type input "0"
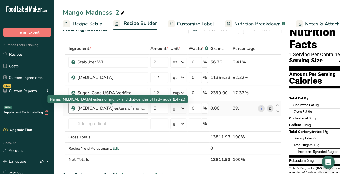
click at [138, 108] on div "[MEDICAL_DATA] esters of mono- and diglycerides of fatty acids (E472c)" at bounding box center [111, 108] width 68 height 6
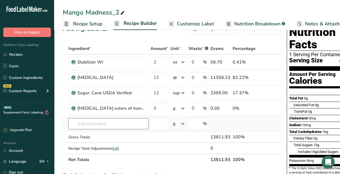
click at [136, 122] on input "text" at bounding box center [109, 124] width 80 height 11
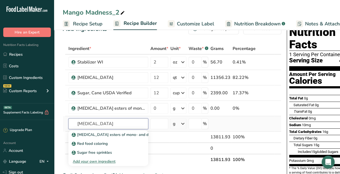
type input "[MEDICAL_DATA]"
click at [104, 161] on div "Add your own ingredient" at bounding box center [108, 162] width 71 height 6
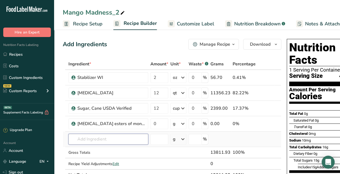
click at [123, 137] on input "text" at bounding box center [109, 139] width 80 height 11
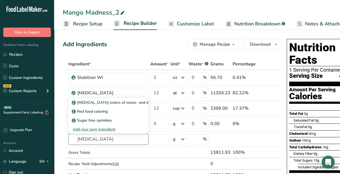
type input "[MEDICAL_DATA]"
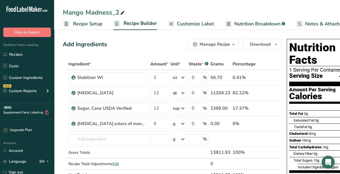
click at [117, 11] on div "Mango Madness_2" at bounding box center [94, 13] width 63 height 10
click at [117, 11] on input "Mango Madness_2" at bounding box center [197, 13] width 269 height 10
click at [66, 11] on input "very cherry" at bounding box center [197, 13] width 269 height 10
type input "Very cherry"
click at [162, 121] on input "0" at bounding box center [160, 124] width 18 height 11
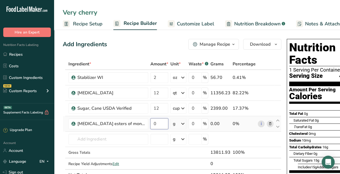
click at [162, 121] on input "0" at bounding box center [160, 124] width 18 height 11
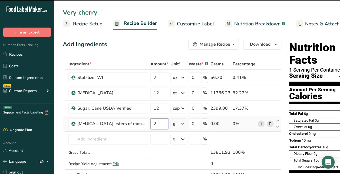
type input "0"
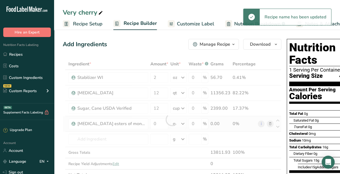
click at [180, 125] on div "Ingredient * Amount * Unit * Waste * .a-a{fill:#347362;}.b-a{fill:#fff;} Grams …" at bounding box center [172, 119] width 219 height 123
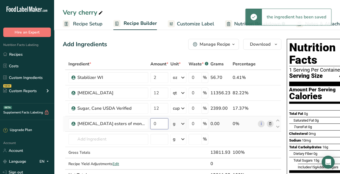
click at [151, 120] on input "0" at bounding box center [160, 124] width 18 height 11
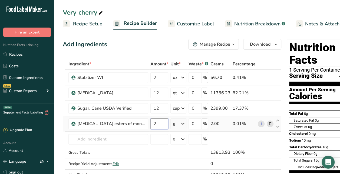
type input "2"
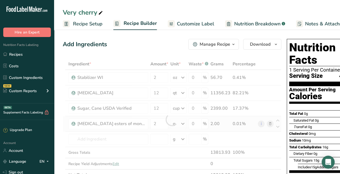
click at [185, 124] on div "Ingredient * Amount * Unit * Waste * .a-a{fill:#347362;}.b-a{fill:#fff;} Grams …" at bounding box center [172, 119] width 219 height 123
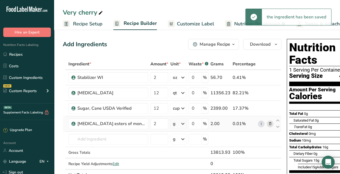
click at [180, 123] on icon at bounding box center [183, 124] width 6 height 10
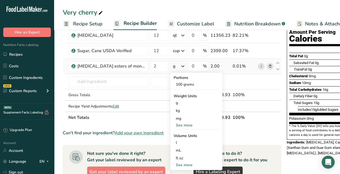
scroll to position [58, 0]
click at [191, 166] on div "See more" at bounding box center [196, 165] width 45 height 6
select select "22"
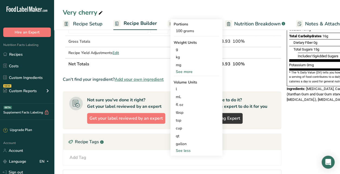
scroll to position [112, 0]
click at [185, 114] on div "tbsp" at bounding box center [196, 113] width 41 height 6
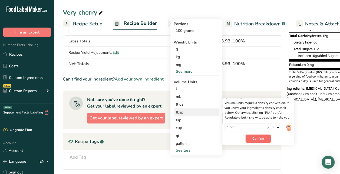
click at [256, 140] on span "Confirm" at bounding box center [259, 138] width 12 height 5
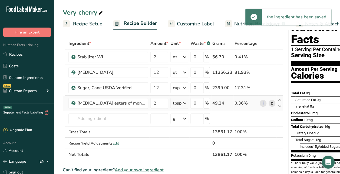
scroll to position [16, 0]
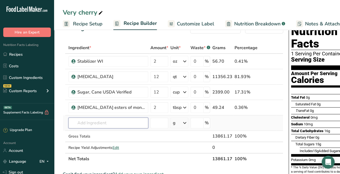
click at [88, 121] on input "text" at bounding box center [109, 123] width 80 height 11
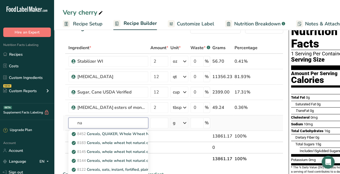
type input "n"
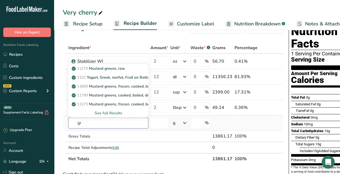
type input "g"
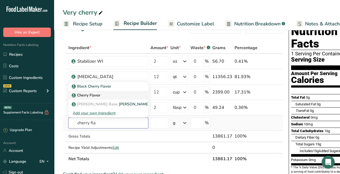
type input "cherry fla"
click at [96, 93] on p "Cherry Flavor" at bounding box center [87, 96] width 28 height 6
type input "Cherry Flavor"
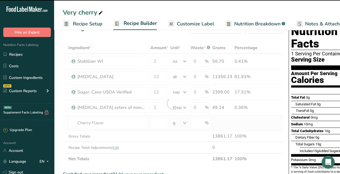
type input "0"
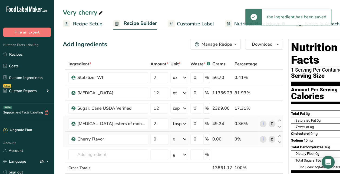
scroll to position [0, 0]
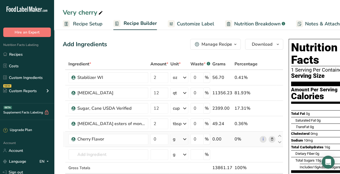
click at [206, 26] on span "Customize Label" at bounding box center [195, 23] width 37 height 7
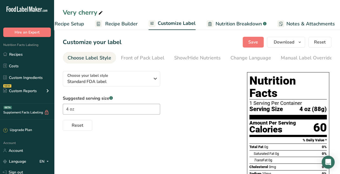
scroll to position [0, 76]
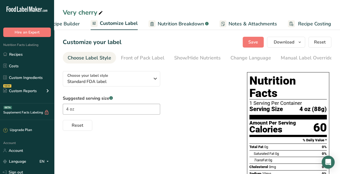
click at [68, 21] on span "Recipe Builder" at bounding box center [63, 23] width 32 height 7
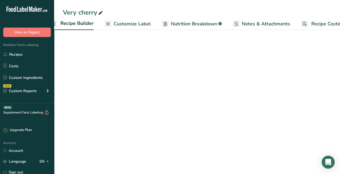
scroll to position [0, 52]
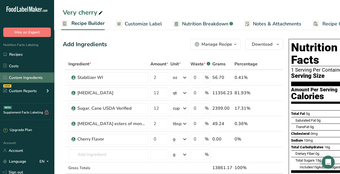
click at [31, 78] on link "Custom Ingredients" at bounding box center [27, 78] width 54 height 10
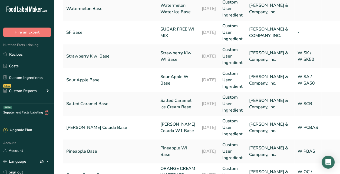
scroll to position [295, 0]
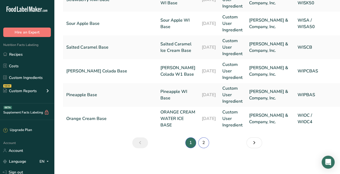
click at [206, 145] on link "2" at bounding box center [204, 143] width 11 height 11
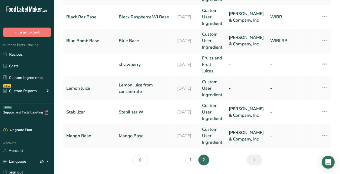
scroll to position [156, 0]
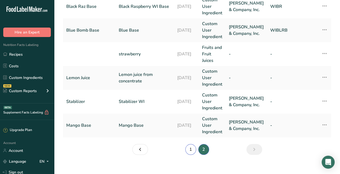
click at [189, 144] on link "1" at bounding box center [191, 149] width 11 height 11
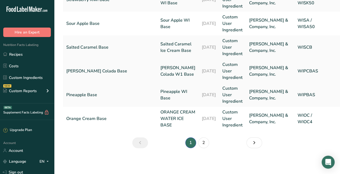
scroll to position [295, 0]
click at [37, 54] on link "Recipes" at bounding box center [27, 54] width 54 height 10
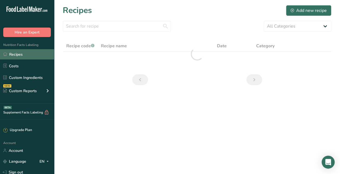
click at [37, 54] on link "Recipes" at bounding box center [27, 54] width 54 height 10
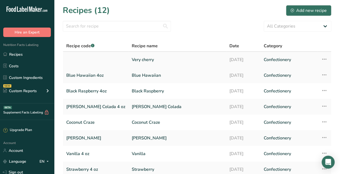
click at [135, 61] on link "Very cherry" at bounding box center [177, 59] width 91 height 11
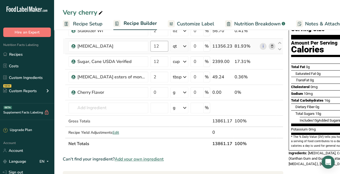
scroll to position [47, 0]
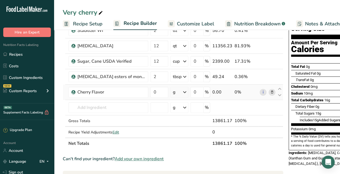
click at [271, 91] on icon at bounding box center [273, 93] width 4 height 6
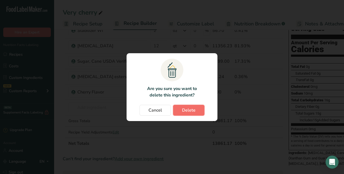
click at [192, 110] on span "Delete" at bounding box center [189, 110] width 14 height 6
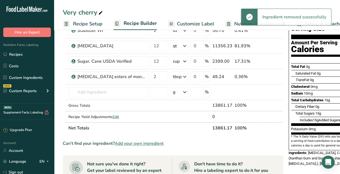
click at [192, 110] on td at bounding box center [201, 105] width 22 height 11
click at [87, 92] on input "text" at bounding box center [109, 92] width 80 height 11
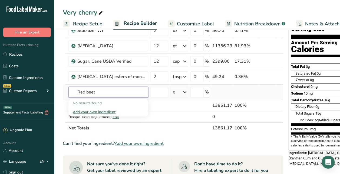
click at [87, 92] on input "Red beet" at bounding box center [109, 92] width 80 height 11
type input "R"
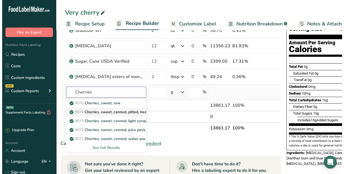
scroll to position [0, 4]
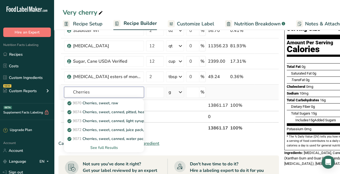
type input "Cherries"
click at [104, 147] on div "See full Results" at bounding box center [104, 148] width 71 height 6
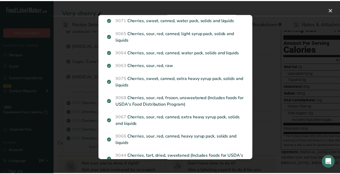
scroll to position [0, 0]
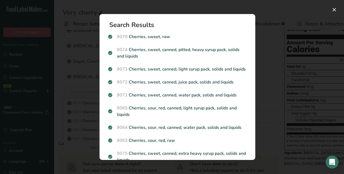
click at [266, 113] on div "Search results modal" at bounding box center [172, 87] width 344 height 174
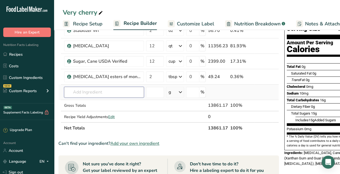
click at [103, 89] on input "text" at bounding box center [104, 92] width 80 height 11
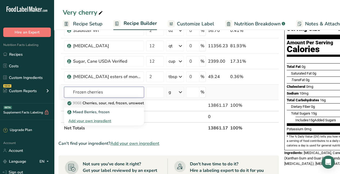
type input "Frozen cherries"
click at [118, 103] on p "9068 Cherries, sour, red, frozen, unsweetened (Includes foods for USDA's Food D…" at bounding box center [159, 103] width 181 height 6
type input "Cherries, sour, red, frozen, unsweetened (Includes foods for USDA's Food Distri…"
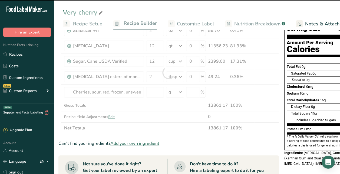
type input "0"
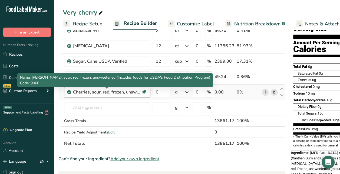
click at [128, 89] on div "Cherries, sour, red, frozen, unsweetened (Includes foods for USDA's Food Distri…" at bounding box center [107, 92] width 68 height 6
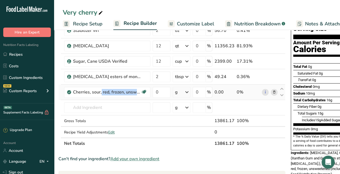
click at [275, 92] on span at bounding box center [274, 92] width 6 height 6
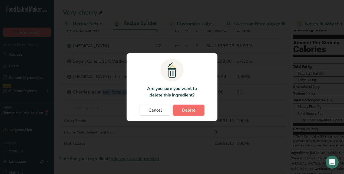
click at [187, 112] on span "Delete" at bounding box center [189, 110] width 14 height 6
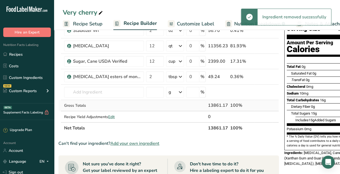
click at [129, 109] on td "Gross Totals" at bounding box center [104, 105] width 82 height 11
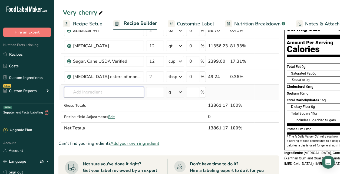
click at [100, 89] on input "text" at bounding box center [104, 92] width 80 height 11
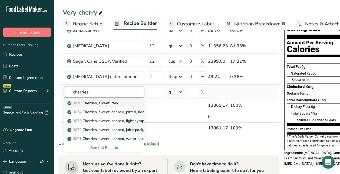
type input "cherries"
click at [116, 105] on p "9070 Cherries, sweet, raw" at bounding box center [94, 103] width 50 height 6
type input "Cherries, sweet, raw"
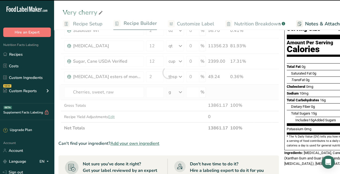
type input "0"
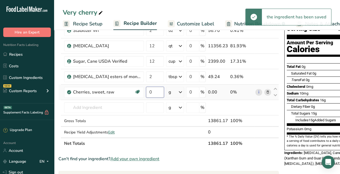
click at [158, 92] on input "0" at bounding box center [155, 92] width 18 height 11
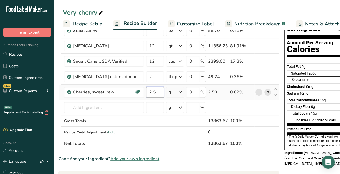
type input "2.5"
click at [179, 92] on div "Ingredient * Amount * Unit * Waste * .a-a{fill:#347362;}.b-a{fill:#fff;} Grams …" at bounding box center [168, 80] width 221 height 138
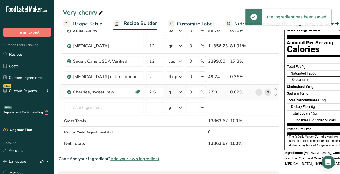
click at [179, 92] on icon at bounding box center [180, 92] width 6 height 10
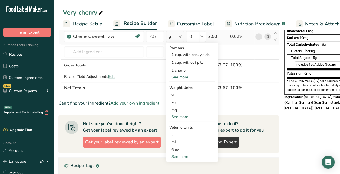
scroll to position [103, 0]
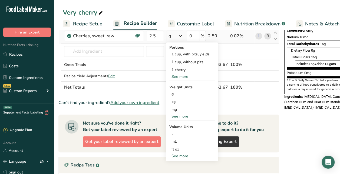
click at [187, 77] on div "See more" at bounding box center [192, 77] width 45 height 6
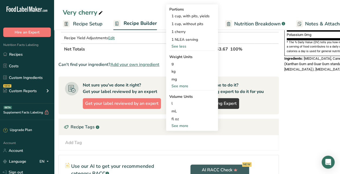
scroll to position [146, 0]
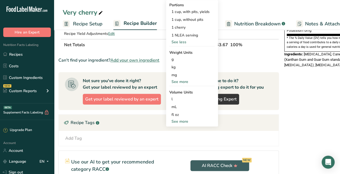
click at [183, 119] on div "See more" at bounding box center [192, 122] width 45 height 6
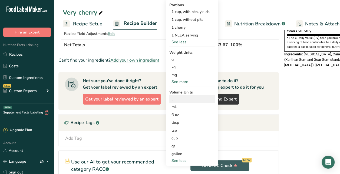
click at [185, 102] on div "l Volume units require a density conversion. If you know your ingredient's dens…" at bounding box center [192, 99] width 45 height 8
click at [183, 97] on div "l" at bounding box center [192, 99] width 41 height 6
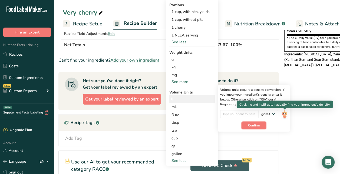
click at [284, 116] on img at bounding box center [285, 114] width 6 height 9
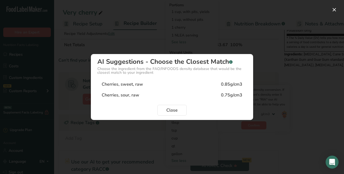
click at [230, 86] on div "0.85g/cm3" at bounding box center [231, 84] width 21 height 6
type input "0.85"
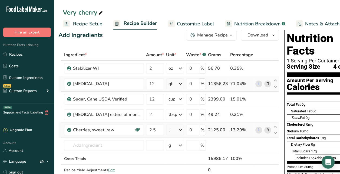
scroll to position [0, 0]
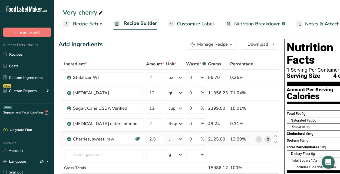
click at [84, 24] on span "Recipe Setup" at bounding box center [88, 23] width 30 height 7
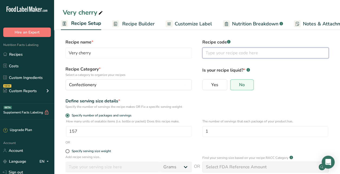
click at [206, 54] on input "text" at bounding box center [266, 53] width 126 height 11
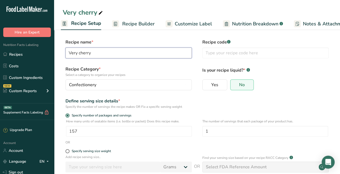
click at [137, 53] on input "Very cherry" at bounding box center [129, 53] width 126 height 11
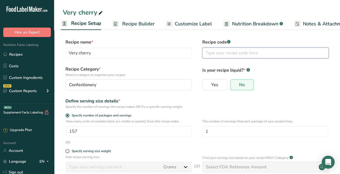
click at [230, 54] on input "text" at bounding box center [266, 53] width 126 height 11
paste input "Very cherry"
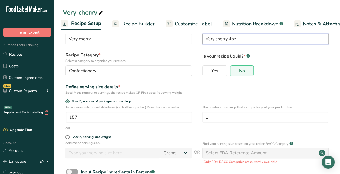
scroll to position [50, 0]
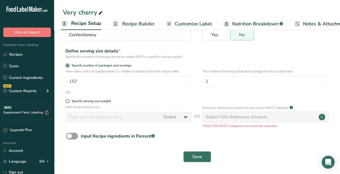
type input "Very cherry 4oz"
click at [198, 159] on span "Save" at bounding box center [198, 157] width 10 height 6
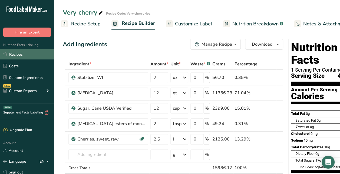
click at [30, 54] on link "Recipes" at bounding box center [27, 54] width 54 height 10
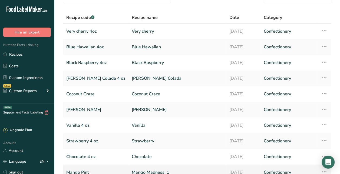
scroll to position [78, 0]
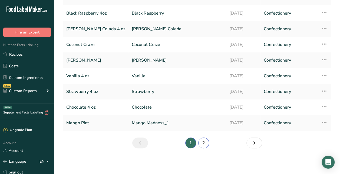
click at [205, 144] on link "2" at bounding box center [204, 143] width 11 height 11
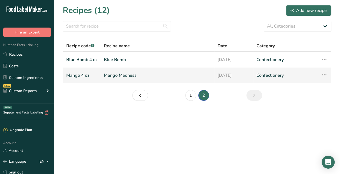
click at [115, 73] on link "Mango Madness" at bounding box center [157, 75] width 107 height 11
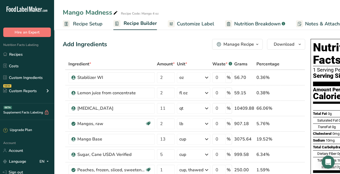
click at [249, 44] on div "Manage Recipe" at bounding box center [239, 44] width 31 height 6
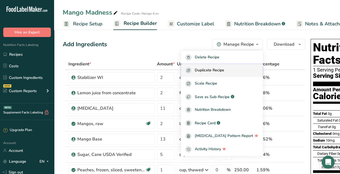
click at [235, 67] on button "Duplicate Recipe" at bounding box center [222, 70] width 82 height 13
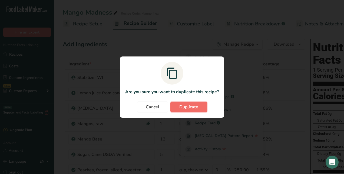
click at [196, 106] on span "Duplicate" at bounding box center [189, 107] width 19 height 6
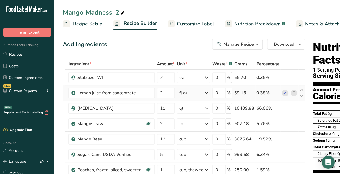
click at [294, 94] on icon at bounding box center [294, 93] width 4 height 6
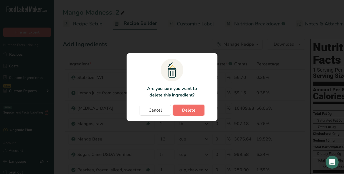
click at [200, 111] on button "Delete" at bounding box center [188, 110] width 31 height 11
type input "11"
type input "2"
type input "13"
type input "5"
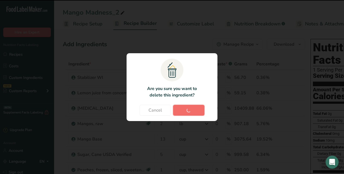
type input "1"
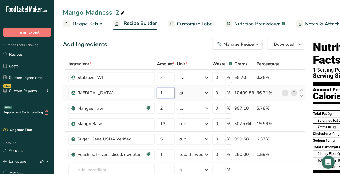
click at [171, 93] on input "11" at bounding box center [166, 93] width 18 height 11
type input "12"
click at [295, 107] on div "Ingredient * Amount * Unit * Waste * .a-a{fill:#347362;}.b-a{fill:#fff;} Grams …" at bounding box center [184, 135] width 243 height 154
click at [295, 107] on icon at bounding box center [294, 109] width 4 height 6
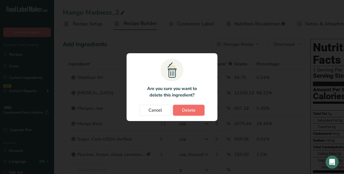
click at [188, 108] on span "Delete" at bounding box center [189, 110] width 14 height 6
type input "13"
type input "5"
type input "1"
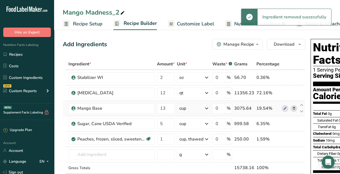
click at [293, 106] on icon at bounding box center [294, 109] width 4 height 6
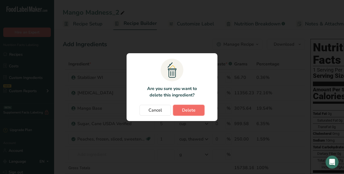
click at [191, 109] on span "Delete" at bounding box center [189, 110] width 14 height 6
type input "5"
type input "1"
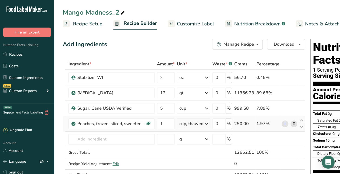
click at [295, 122] on span at bounding box center [294, 124] width 6 height 6
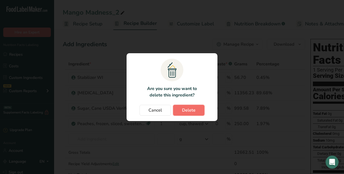
click at [199, 110] on button "Delete" at bounding box center [188, 110] width 31 height 11
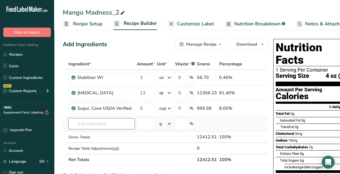
click at [104, 124] on input "text" at bounding box center [102, 124] width 66 height 11
type input "c"
click at [114, 12] on div "Mango Madness_2" at bounding box center [94, 13] width 63 height 10
click at [114, 12] on input "Mango Madness_2" at bounding box center [197, 13] width 269 height 10
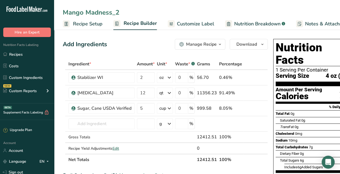
click at [114, 12] on input "Mango Madness_2" at bounding box center [197, 13] width 269 height 10
type input "Cotton Candy"
click at [131, 48] on div "Add Ingredients Manage Recipe Delete Recipe Duplicate Recipe Scale Recipe Save …" at bounding box center [165, 44] width 205 height 11
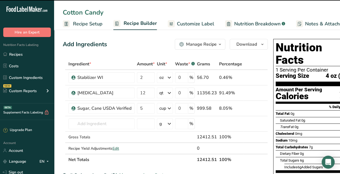
click at [89, 23] on span "Recipe Setup" at bounding box center [88, 23] width 30 height 7
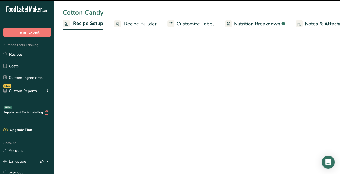
scroll to position [0, 2]
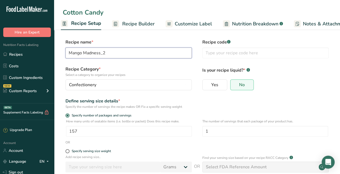
click at [155, 51] on input "Mango Madness_2" at bounding box center [129, 53] width 126 height 11
type input "Cotton Candy"
click at [155, 51] on input "Cotton Candy" at bounding box center [129, 53] width 126 height 11
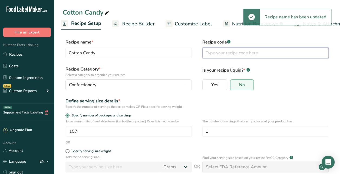
click at [242, 49] on input "text" at bounding box center [266, 53] width 126 height 11
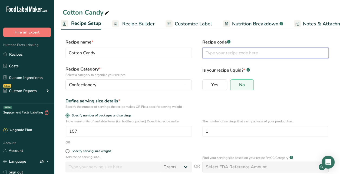
paste input "Cotton Candy"
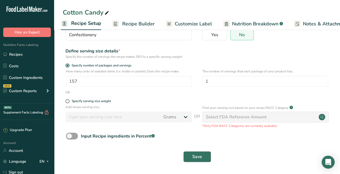
type input "Cotton Candy 4oz"
click at [201, 159] on span "Save" at bounding box center [198, 157] width 10 height 6
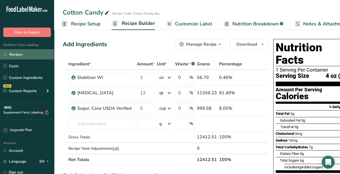
click at [31, 57] on link "Recipes" at bounding box center [27, 54] width 54 height 10
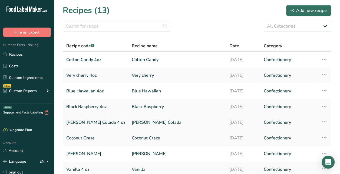
scroll to position [78, 0]
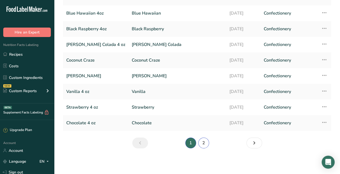
click at [203, 140] on link "2" at bounding box center [204, 143] width 11 height 11
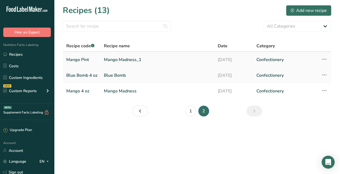
click at [134, 60] on link "Mango Madness_1" at bounding box center [158, 59] width 108 height 11
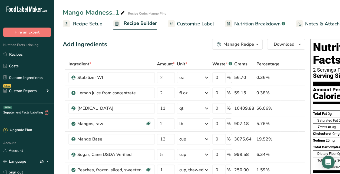
click at [221, 45] on div "Manage Recipe" at bounding box center [235, 44] width 37 height 6
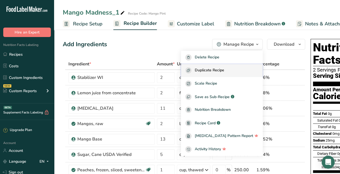
click at [217, 75] on button "Duplicate Recipe" at bounding box center [222, 70] width 82 height 13
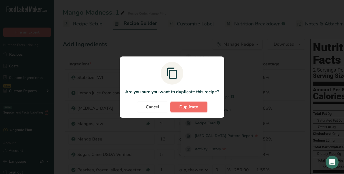
click at [190, 109] on span "Duplicate" at bounding box center [189, 107] width 19 height 6
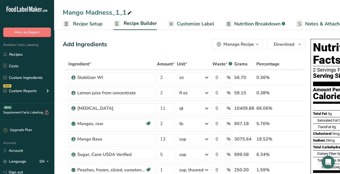
click at [106, 11] on div "Mango Madness_1_1" at bounding box center [98, 13] width 70 height 10
click at [106, 11] on input "Mango Madness_1_1" at bounding box center [197, 13] width 269 height 10
type input "Cucumber Watermelon"
click at [127, 42] on div "Add Ingredients Manage Recipe Delete Recipe Duplicate Recipe Scale Recipe Save …" at bounding box center [184, 44] width 243 height 11
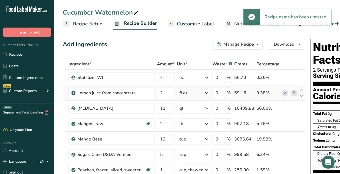
click at [292, 92] on icon at bounding box center [294, 93] width 4 height 6
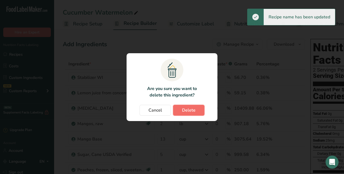
click at [192, 110] on span "Delete" at bounding box center [189, 110] width 14 height 6
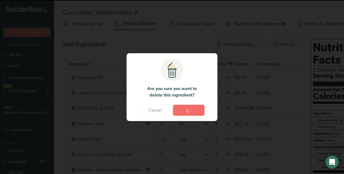
type input "11"
type input "2"
type input "13"
type input "5"
type input "1"
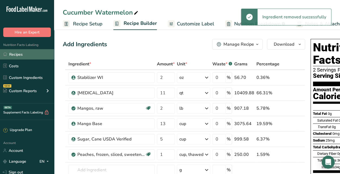
click at [29, 56] on link "Recipes" at bounding box center [27, 54] width 54 height 10
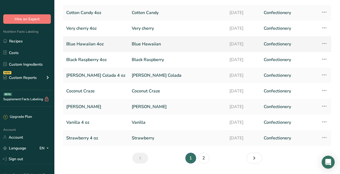
scroll to position [63, 0]
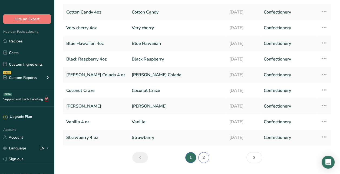
click at [201, 156] on link "2" at bounding box center [204, 157] width 11 height 11
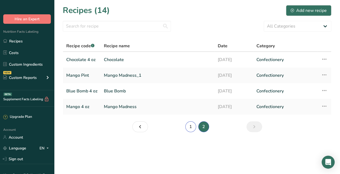
click at [193, 128] on link "1" at bounding box center [191, 127] width 11 height 11
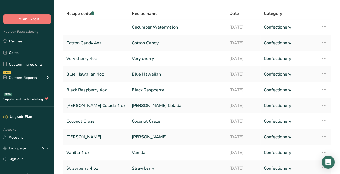
scroll to position [32, 0]
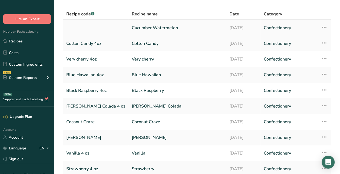
click at [163, 25] on link "Cucumber Watermelon" at bounding box center [177, 27] width 91 height 11
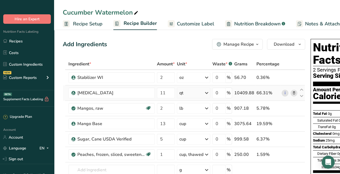
click at [140, 99] on td "[MEDICAL_DATA]" at bounding box center [111, 93] width 89 height 15
click at [168, 92] on input "11" at bounding box center [166, 93] width 18 height 11
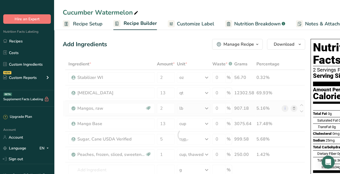
click at [293, 109] on div "Ingredient * Amount * Unit * Waste * .a-a{fill:#347362;}.b-a{fill:#fff;} Grams …" at bounding box center [184, 135] width 243 height 154
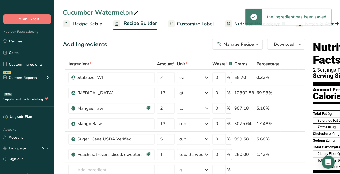
drag, startPoint x: 293, startPoint y: 109, endPoint x: 192, endPoint y: 37, distance: 123.6
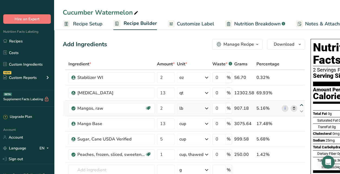
drag, startPoint x: 192, startPoint y: 37, endPoint x: 300, endPoint y: 108, distance: 128.8
click at [300, 108] on icon at bounding box center [302, 105] width 6 height 4
type input "2"
type input "13"
click at [293, 107] on icon at bounding box center [294, 109] width 4 height 6
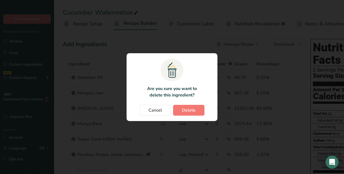
click at [186, 103] on section ".a{fill:#f5f3ed;}.b,.e{fill:#0f393a;}.c{fill:none;}.d{fill:#f2c549;}.e{stroke:r…" at bounding box center [172, 87] width 91 height 68
click at [186, 107] on button "Delete" at bounding box center [188, 110] width 31 height 11
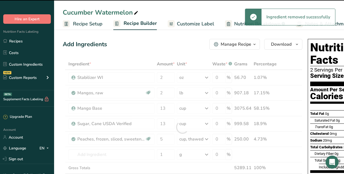
type input "5"
type input "1"
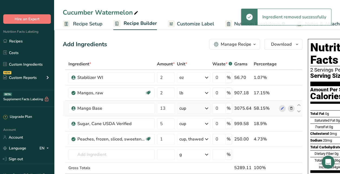
click at [291, 109] on icon at bounding box center [292, 109] width 4 height 6
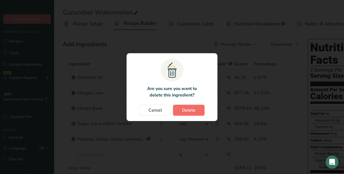
click at [201, 110] on button "Delete" at bounding box center [188, 110] width 31 height 11
type input "5"
type input "1"
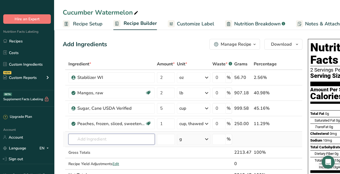
click at [113, 140] on input "text" at bounding box center [112, 139] width 86 height 11
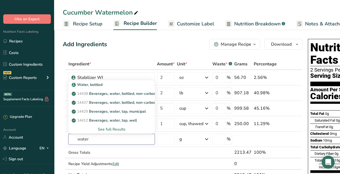
type input "water"
click at [129, 59] on th "Ingredient *" at bounding box center [111, 64] width 89 height 11
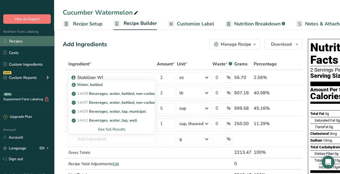
click at [12, 38] on link "Recipes" at bounding box center [27, 41] width 54 height 10
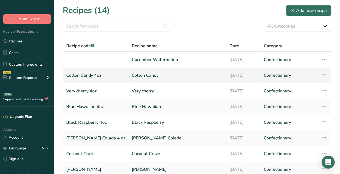
click at [132, 75] on link "Cotton Candy" at bounding box center [177, 75] width 91 height 11
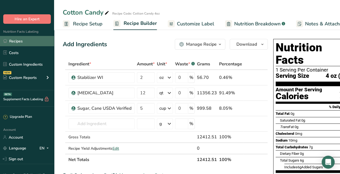
click at [26, 43] on link "Recipes" at bounding box center [27, 41] width 54 height 10
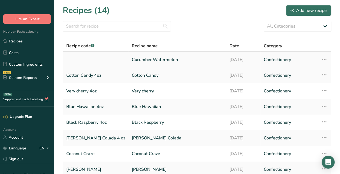
click at [132, 61] on link "Cucumber Watermelon" at bounding box center [177, 59] width 91 height 11
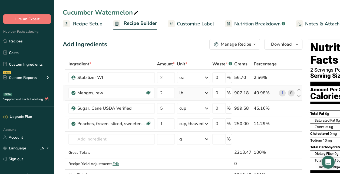
click at [290, 93] on icon at bounding box center [292, 93] width 4 height 6
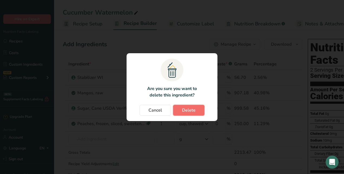
click at [186, 107] on span "Delete" at bounding box center [189, 110] width 14 height 6
type input "5"
type input "1"
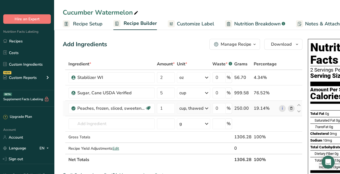
click at [290, 107] on icon at bounding box center [292, 109] width 4 height 6
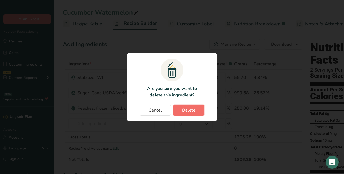
click at [183, 110] on span "Delete" at bounding box center [189, 110] width 14 height 6
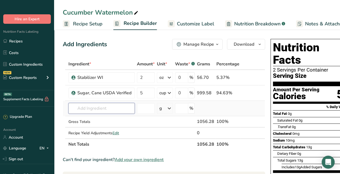
click at [121, 105] on input "text" at bounding box center [102, 108] width 66 height 11
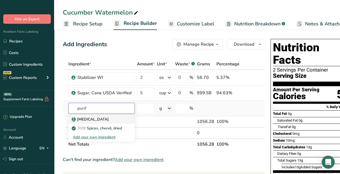
type input "purif"
click at [109, 119] on div "[MEDICAL_DATA]" at bounding box center [97, 120] width 49 height 6
type input "[MEDICAL_DATA]"
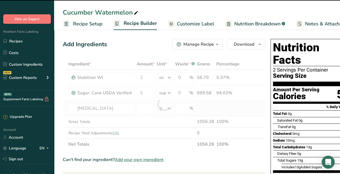
type input "0"
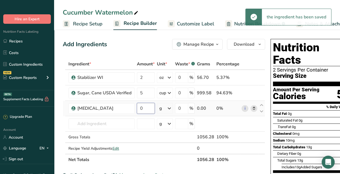
click at [147, 109] on input "0" at bounding box center [146, 108] width 18 height 11
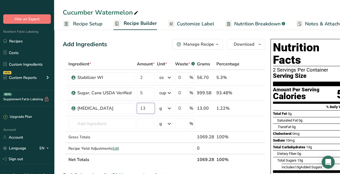
type input "13"
click at [147, 41] on div "Add Ingredients Manage Recipe Delete Recipe Duplicate Recipe Scale Recipe Save …" at bounding box center [164, 44] width 203 height 11
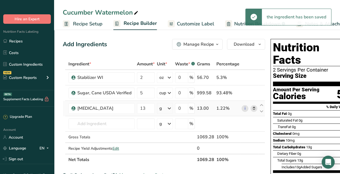
click at [169, 110] on icon at bounding box center [169, 109] width 6 height 10
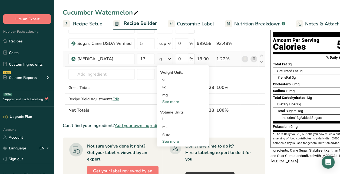
scroll to position [50, 0]
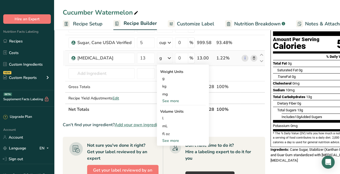
click at [171, 139] on div "See more" at bounding box center [182, 141] width 45 height 6
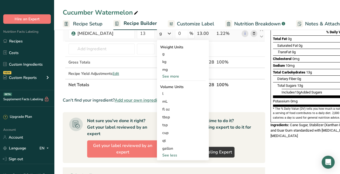
scroll to position [75, 0]
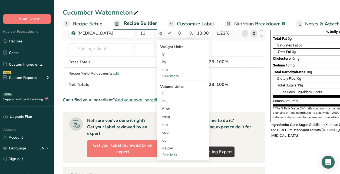
click at [171, 139] on div "qt" at bounding box center [182, 141] width 41 height 6
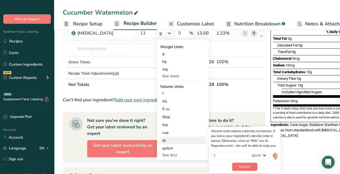
click at [252, 167] on button "Confirm" at bounding box center [244, 167] width 25 height 8
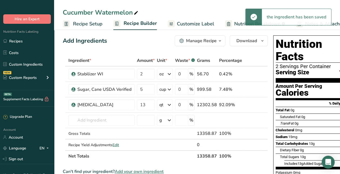
scroll to position [4, 0]
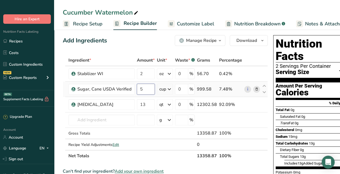
click at [150, 90] on input "5" at bounding box center [146, 89] width 18 height 11
click at [139, 44] on div "Add Ingredients Manage Recipe Delete Recipe Duplicate Recipe Scale Recipe Save …" at bounding box center [165, 40] width 205 height 11
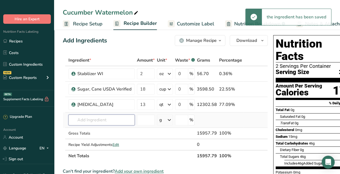
click at [109, 115] on input "text" at bounding box center [102, 120] width 66 height 11
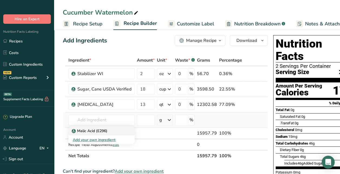
click at [104, 131] on p "Malic Acid (E296)" at bounding box center [90, 131] width 35 height 6
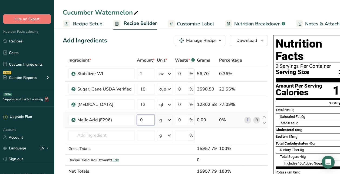
click at [142, 123] on input "0" at bounding box center [146, 120] width 18 height 11
click at [165, 119] on div "Ingredient * Amount * Unit * Waste * .a-a{fill:#347362;}.b-a{fill:#fff;} Grams …" at bounding box center [165, 116] width 205 height 123
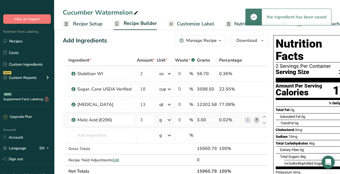
click at [165, 119] on div "g" at bounding box center [165, 120] width 16 height 11
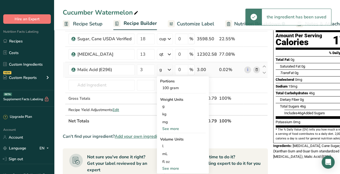
scroll to position [55, 0]
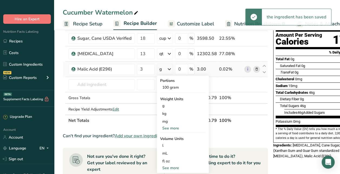
click at [168, 166] on div "See more" at bounding box center [182, 168] width 45 height 6
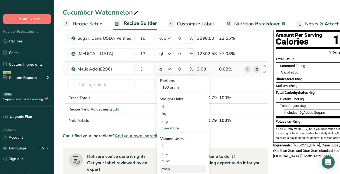
drag, startPoint x: 168, startPoint y: 166, endPoint x: 166, endPoint y: 168, distance: 3.3
click at [166, 168] on div "tbsp" at bounding box center [182, 170] width 41 height 6
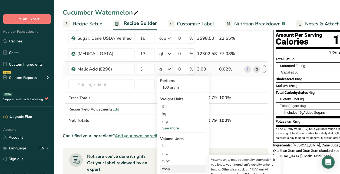
click at [166, 168] on div "tbsp" at bounding box center [182, 170] width 41 height 6
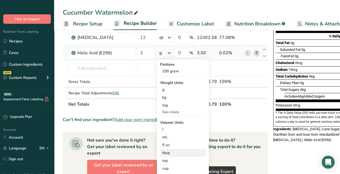
scroll to position [72, 0]
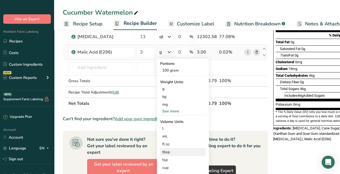
click at [167, 151] on div "tbsp" at bounding box center [182, 152] width 41 height 6
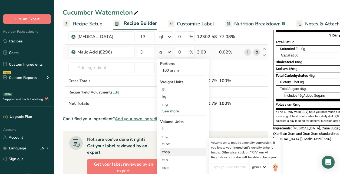
scroll to position [109, 0]
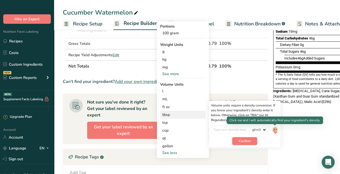
click at [275, 130] on img at bounding box center [275, 130] width 6 height 9
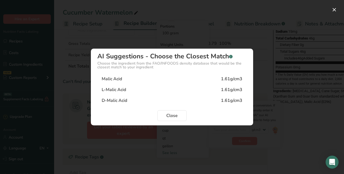
click at [235, 79] on div "1.61g/cm3" at bounding box center [231, 79] width 21 height 6
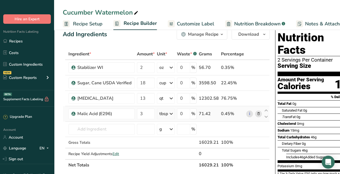
scroll to position [0, 0]
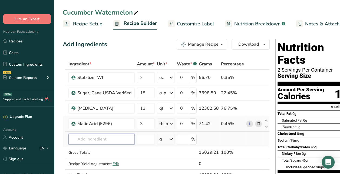
click at [89, 137] on input "text" at bounding box center [102, 139] width 66 height 11
click at [90, 27] on link "Recipe Setup" at bounding box center [83, 24] width 40 height 12
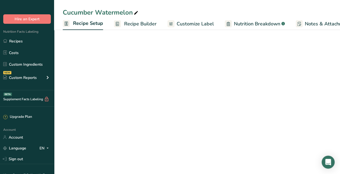
scroll to position [0, 2]
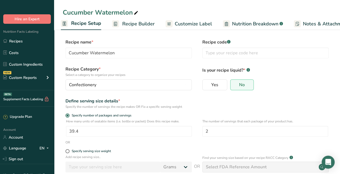
click at [97, 47] on div "Recipe name * Cucumber Watermelon" at bounding box center [129, 48] width 126 height 19
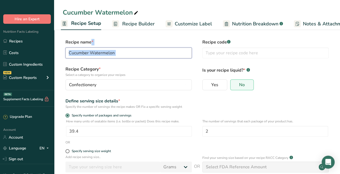
drag, startPoint x: 97, startPoint y: 47, endPoint x: 97, endPoint y: 56, distance: 8.7
click at [97, 56] on input "Cucumber Watermelon" at bounding box center [129, 53] width 126 height 11
click at [97, 50] on input "Cucumber Watermelon" at bounding box center [129, 53] width 126 height 11
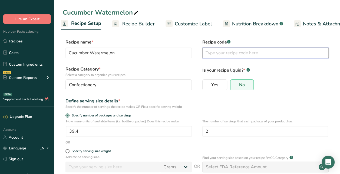
click at [223, 51] on input "text" at bounding box center [266, 53] width 126 height 11
paste input "Cucumber Watermelon"
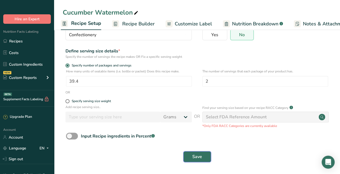
click at [205, 156] on button "Save" at bounding box center [198, 157] width 28 height 11
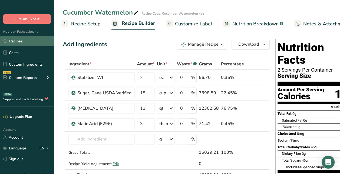
click at [25, 40] on link "Recipes" at bounding box center [27, 41] width 54 height 10
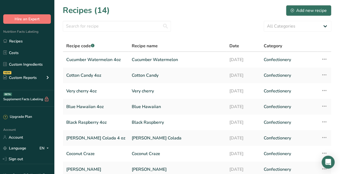
scroll to position [78, 0]
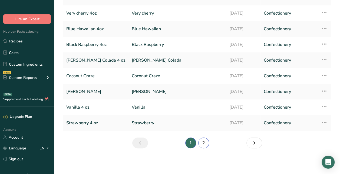
click at [204, 147] on link "2" at bounding box center [204, 143] width 11 height 11
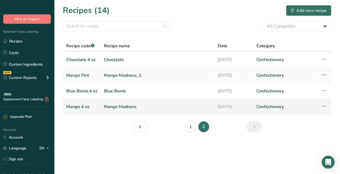
click at [134, 107] on link "Mango Madness" at bounding box center [158, 106] width 108 height 11
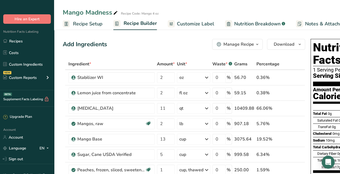
click at [248, 42] on div "Manage Recipe" at bounding box center [239, 44] width 31 height 6
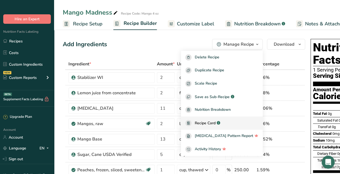
click at [210, 126] on span "Recipe Card" at bounding box center [205, 124] width 21 height 6
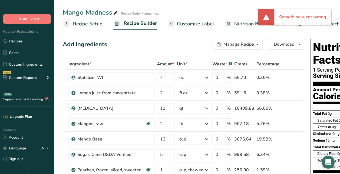
click at [237, 6] on div "Mango Madness Recipe Code: Mango 4 oz Recipe Setup Recipe Builder Customize Lab…" at bounding box center [197, 15] width 286 height 30
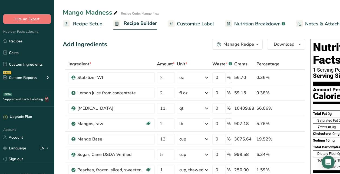
click at [239, 48] on button "Manage Recipe" at bounding box center [237, 44] width 51 height 11
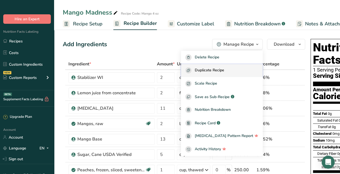
click at [213, 74] on span "Duplicate Recipe" at bounding box center [210, 70] width 30 height 6
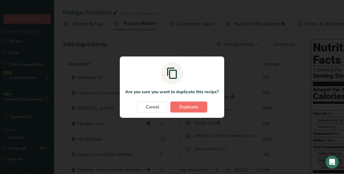
click at [183, 106] on span "Duplicate" at bounding box center [189, 107] width 19 height 6
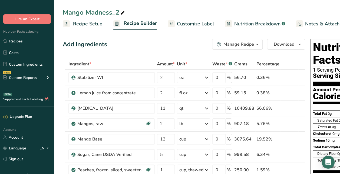
click at [116, 14] on div "Mango Madness_2" at bounding box center [94, 13] width 63 height 10
click at [116, 14] on input "Mango Madness_2" at bounding box center [197, 13] width 269 height 10
click at [137, 12] on input "Grape" at bounding box center [197, 13] width 269 height 10
click at [181, 12] on input "Grape" at bounding box center [197, 13] width 269 height 10
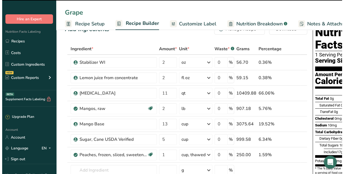
scroll to position [15, 0]
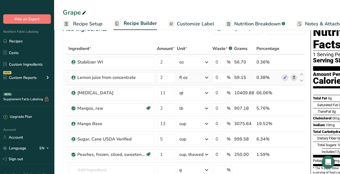
click at [292, 77] on icon at bounding box center [294, 78] width 4 height 6
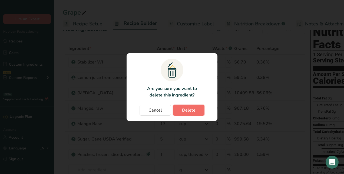
click at [195, 111] on span "Delete" at bounding box center [189, 110] width 14 height 6
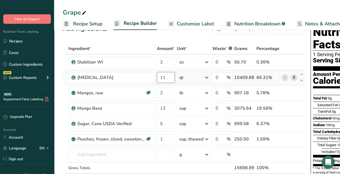
click at [169, 77] on input "11" at bounding box center [166, 77] width 18 height 11
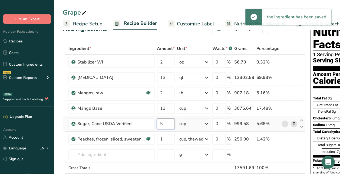
click at [167, 125] on input "5" at bounding box center [166, 124] width 18 height 11
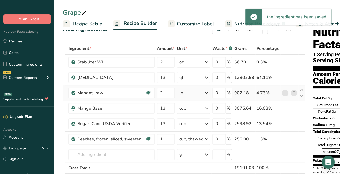
click at [295, 93] on icon at bounding box center [294, 93] width 4 height 6
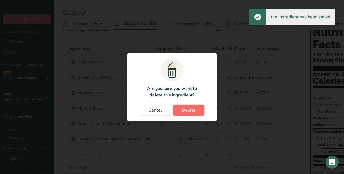
click at [196, 111] on button "Delete" at bounding box center [188, 110] width 31 height 11
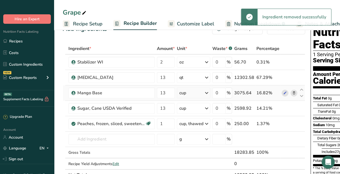
click at [292, 92] on icon at bounding box center [294, 93] width 4 height 6
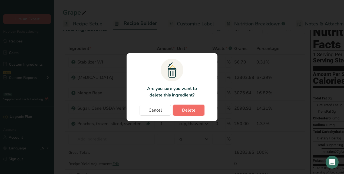
click at [196, 110] on button "Delete" at bounding box center [188, 110] width 31 height 11
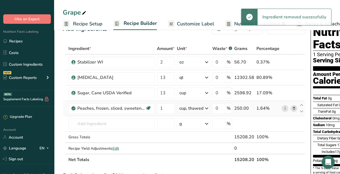
click at [293, 108] on icon at bounding box center [294, 109] width 4 height 6
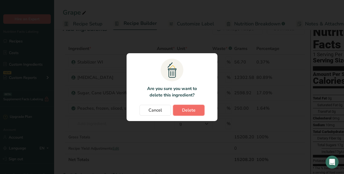
click at [195, 114] on button "Delete" at bounding box center [188, 110] width 31 height 11
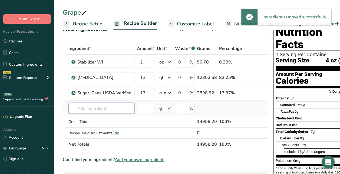
click at [78, 109] on input "text" at bounding box center [102, 108] width 66 height 11
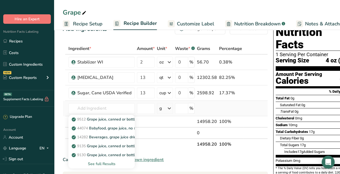
click at [101, 163] on div "See full Results" at bounding box center [102, 164] width 58 height 6
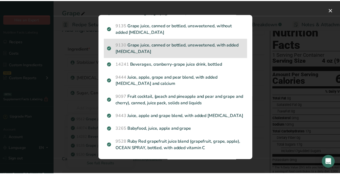
scroll to position [57, 0]
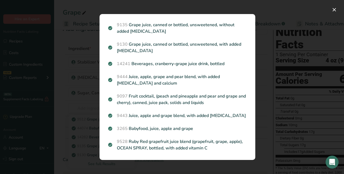
click at [283, 121] on div "Search results modal" at bounding box center [172, 87] width 344 height 174
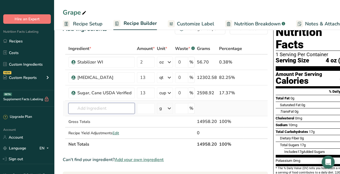
click at [93, 109] on input "text" at bounding box center [102, 108] width 66 height 11
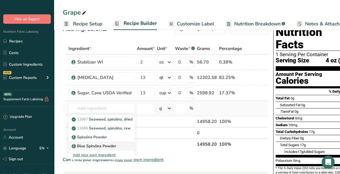
click at [102, 148] on p "Blue Spirulina Powder" at bounding box center [94, 147] width 43 height 6
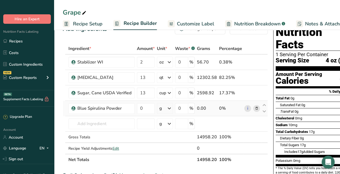
click at [256, 108] on icon at bounding box center [257, 109] width 4 height 6
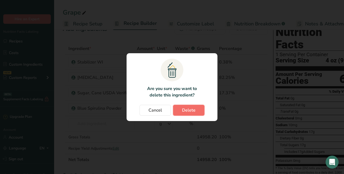
click at [193, 109] on span "Delete" at bounding box center [189, 110] width 14 height 6
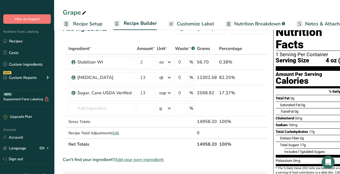
click at [80, 26] on span "Recipe Setup" at bounding box center [88, 23] width 30 height 7
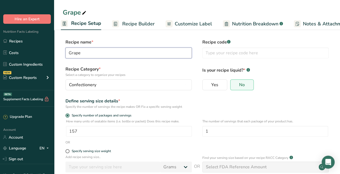
click at [92, 50] on input "Grape" at bounding box center [129, 53] width 126 height 11
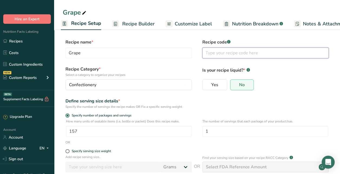
click at [210, 52] on input "text" at bounding box center [266, 53] width 126 height 11
paste input "Grape"
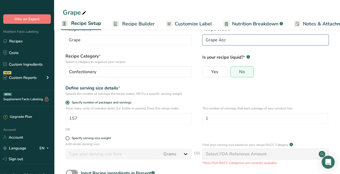
scroll to position [50, 0]
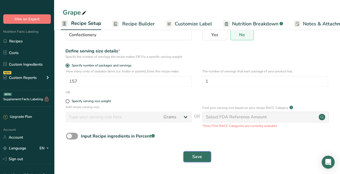
click at [201, 155] on span "Save" at bounding box center [198, 157] width 10 height 6
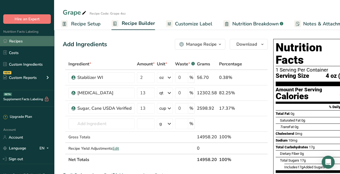
click at [34, 42] on link "Recipes" at bounding box center [27, 41] width 54 height 10
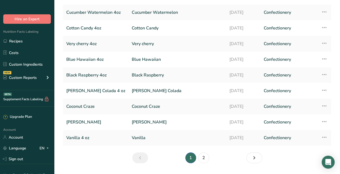
scroll to position [78, 0]
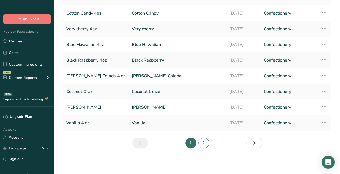
click at [205, 145] on link "2" at bounding box center [204, 143] width 11 height 11
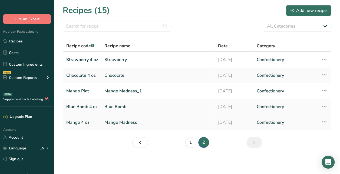
click at [110, 122] on link "Mango Madness" at bounding box center [158, 122] width 107 height 11
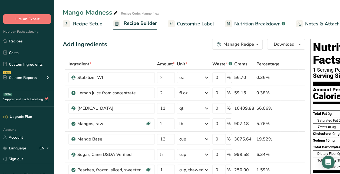
click at [251, 45] on div "Manage Recipe" at bounding box center [239, 44] width 31 height 6
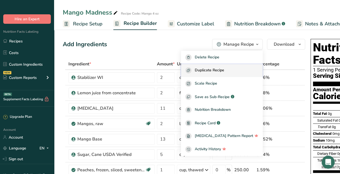
click at [222, 73] on span "Duplicate Recipe" at bounding box center [210, 70] width 30 height 6
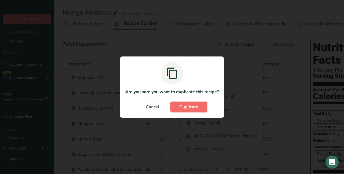
click at [186, 105] on span "Duplicate" at bounding box center [189, 107] width 19 height 6
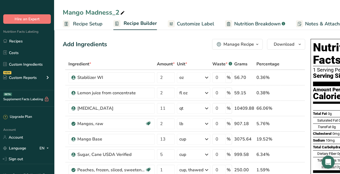
click at [114, 14] on div "Mango Madness_2" at bounding box center [94, 13] width 63 height 10
click at [114, 14] on input "Mango Madness_2" at bounding box center [197, 13] width 269 height 10
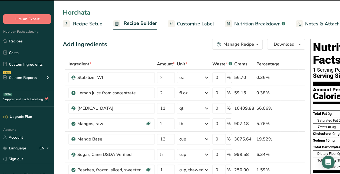
click at [91, 24] on span "Recipe Setup" at bounding box center [88, 23] width 30 height 7
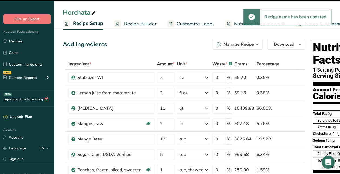
scroll to position [0, 2]
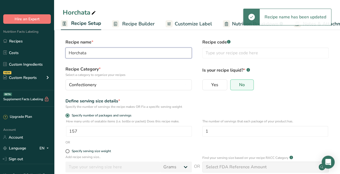
click at [102, 58] on input "Horchata" at bounding box center [129, 53] width 126 height 11
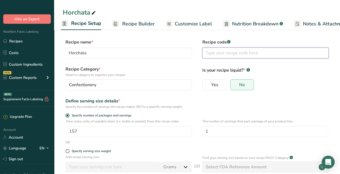
click at [213, 53] on input "text" at bounding box center [266, 53] width 126 height 11
paste input "Horchata"
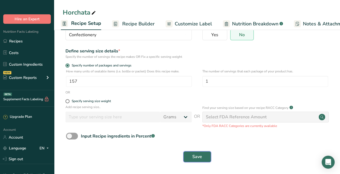
click at [200, 154] on span "Save" at bounding box center [198, 157] width 10 height 6
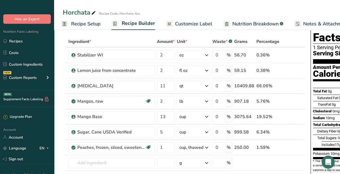
scroll to position [22, 0]
click at [292, 73] on icon at bounding box center [294, 71] width 4 height 6
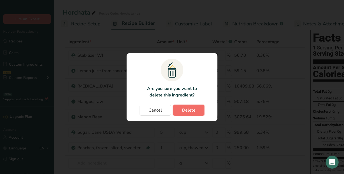
click at [184, 113] on span "Delete" at bounding box center [189, 110] width 14 height 6
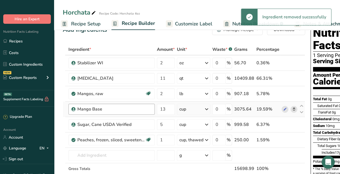
scroll to position [14, 0]
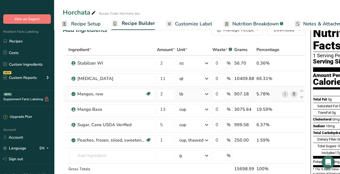
click at [294, 96] on icon at bounding box center [294, 95] width 4 height 6
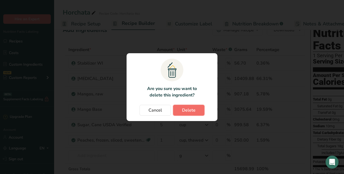
click at [188, 111] on span "Delete" at bounding box center [189, 110] width 14 height 6
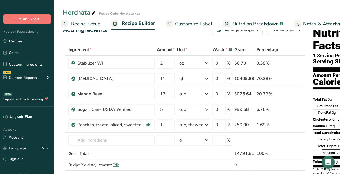
scroll to position [16, 0]
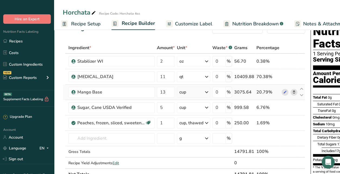
click at [293, 91] on icon at bounding box center [294, 93] width 4 height 6
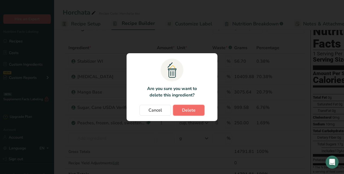
click at [197, 108] on button "Delete" at bounding box center [188, 110] width 31 height 11
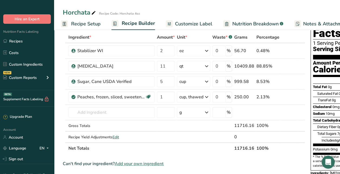
scroll to position [27, 0]
click at [292, 96] on icon at bounding box center [294, 97] width 4 height 6
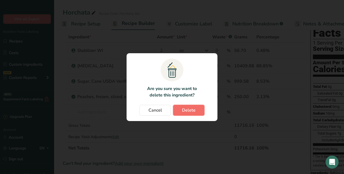
click at [190, 111] on span "Delete" at bounding box center [189, 110] width 14 height 6
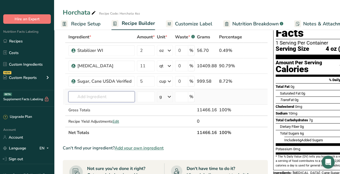
click at [119, 97] on input "text" at bounding box center [102, 97] width 66 height 11
click at [119, 96] on input "horchata" at bounding box center [102, 97] width 66 height 11
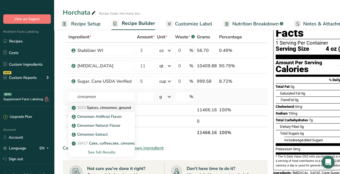
click at [119, 107] on p "2010 Spices, cinnamon, ground" at bounding box center [102, 108] width 58 height 6
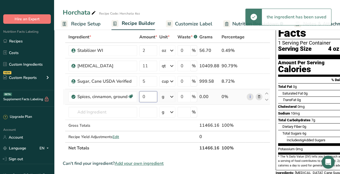
click at [145, 96] on input "0" at bounding box center [148, 97] width 18 height 11
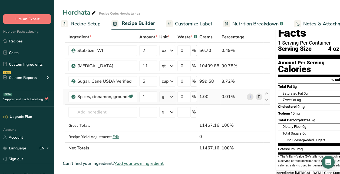
click at [173, 97] on div "Ingredient * Amount * Unit * Waste * .a-a{fill:#347362;}.b-a{fill:#fff;} Grams …" at bounding box center [167, 92] width 208 height 123
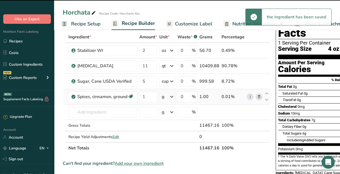
click at [173, 97] on icon at bounding box center [172, 97] width 6 height 10
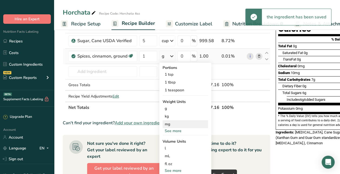
scroll to position [68, 0]
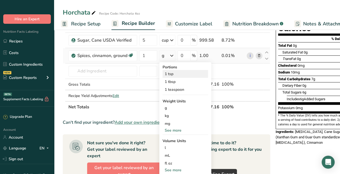
click at [178, 73] on div "1 tsp" at bounding box center [185, 74] width 45 height 8
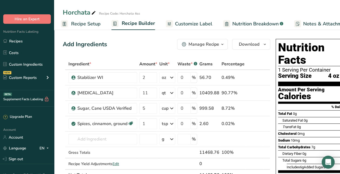
scroll to position [38, 0]
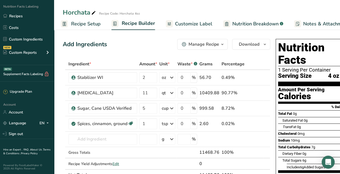
click at [82, 27] on span "Recipe Setup" at bounding box center [86, 23] width 30 height 7
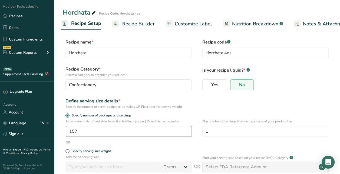
scroll to position [50, 0]
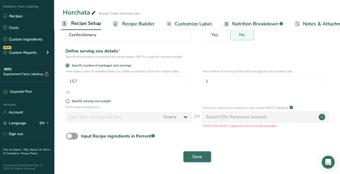
click at [205, 155] on button "Save" at bounding box center [198, 157] width 28 height 11
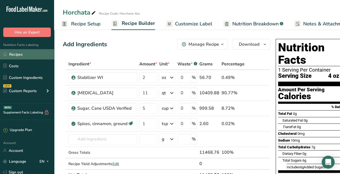
click at [17, 57] on link "Recipes" at bounding box center [27, 54] width 54 height 10
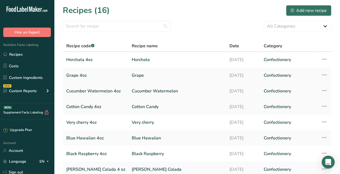
scroll to position [78, 0]
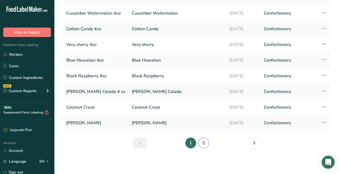
click at [207, 144] on link "2" at bounding box center [204, 143] width 11 height 11
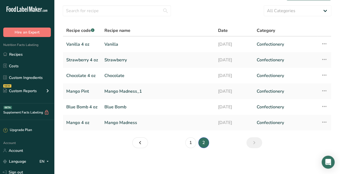
scroll to position [15, 0]
click at [118, 129] on td "Mango Madness" at bounding box center [157, 123] width 113 height 16
click at [118, 126] on link "Mango Madness" at bounding box center [158, 123] width 107 height 11
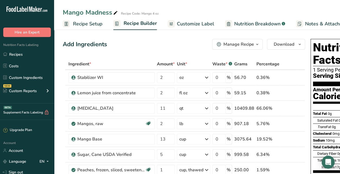
click at [235, 45] on div "Manage Recipe" at bounding box center [239, 44] width 31 height 6
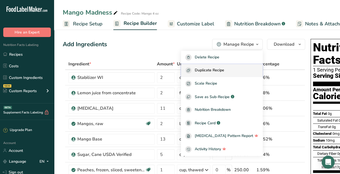
click at [225, 72] on span "Duplicate Recipe" at bounding box center [210, 70] width 30 height 6
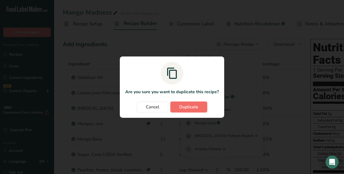
click at [189, 108] on span "Duplicate" at bounding box center [189, 107] width 19 height 6
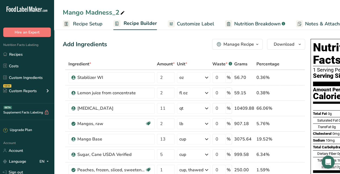
click at [104, 11] on div "Mango Madness_2" at bounding box center [94, 13] width 63 height 10
click at [104, 11] on input "Mango Madness_2" at bounding box center [197, 13] width 269 height 10
click at [125, 46] on div "Add Ingredients Manage Recipe Delete Recipe Duplicate Recipe Scale Recipe Save …" at bounding box center [184, 44] width 243 height 11
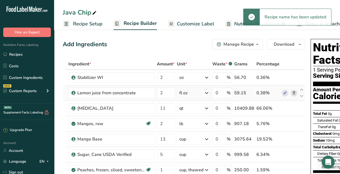
click at [292, 94] on icon at bounding box center [294, 93] width 4 height 6
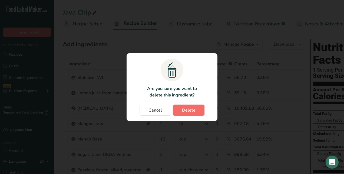
click at [193, 111] on span "Delete" at bounding box center [189, 110] width 14 height 6
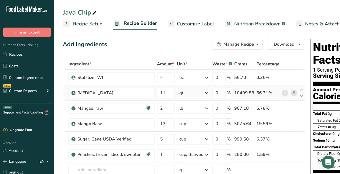
click at [178, 95] on div "qt" at bounding box center [193, 93] width 33 height 11
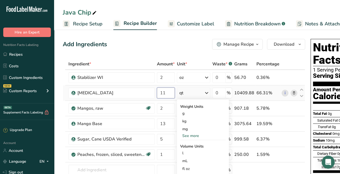
click at [172, 93] on input "11" at bounding box center [166, 93] width 18 height 11
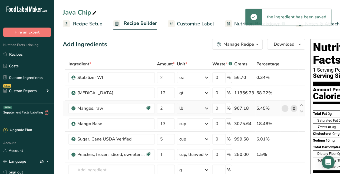
click at [292, 108] on icon at bounding box center [294, 109] width 4 height 6
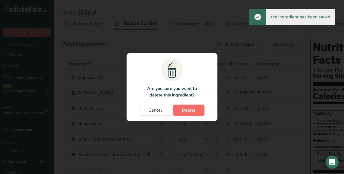
click at [201, 109] on button "Delete" at bounding box center [188, 110] width 31 height 11
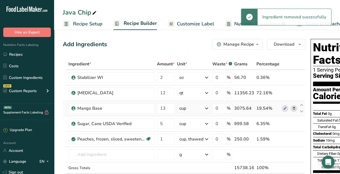
click at [292, 107] on icon at bounding box center [294, 109] width 4 height 6
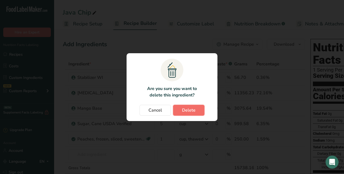
click at [189, 110] on span "Delete" at bounding box center [189, 110] width 14 height 6
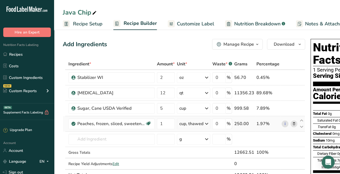
click at [292, 124] on icon at bounding box center [294, 124] width 4 height 6
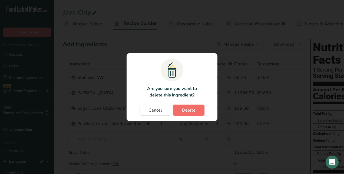
click at [188, 110] on span "Delete" at bounding box center [189, 110] width 14 height 6
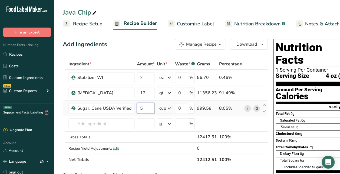
click at [147, 111] on input "5" at bounding box center [146, 108] width 18 height 11
click at [145, 47] on div "Add Ingredients Manage Recipe Delete Recipe Duplicate Recipe Scale Recipe Save …" at bounding box center [165, 44] width 205 height 11
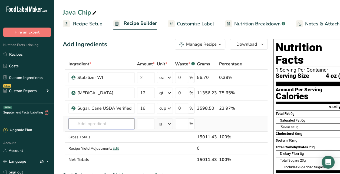
click at [106, 123] on input "text" at bounding box center [102, 124] width 66 height 11
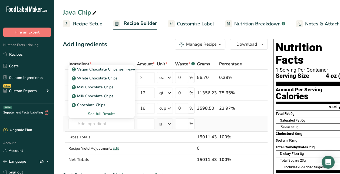
click at [101, 113] on div "See full Results" at bounding box center [102, 114] width 58 height 6
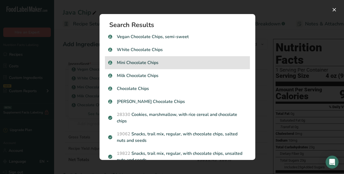
click at [149, 61] on p "Mini Chocolate Chips" at bounding box center [177, 63] width 139 height 6
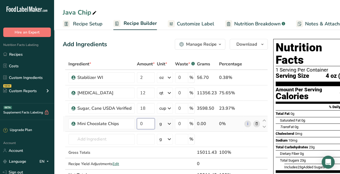
click at [149, 122] on input "0" at bounding box center [146, 124] width 18 height 11
click at [169, 122] on div "Ingredient * Amount * Unit * Waste * .a-a{fill:#347362;}.b-a{fill:#fff;} Grams …" at bounding box center [165, 119] width 205 height 123
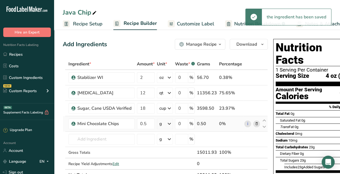
click at [169, 122] on icon at bounding box center [169, 124] width 6 height 10
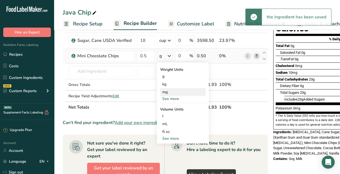
scroll to position [68, 0]
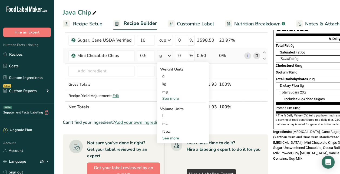
click at [174, 137] on div "See more" at bounding box center [182, 139] width 45 height 6
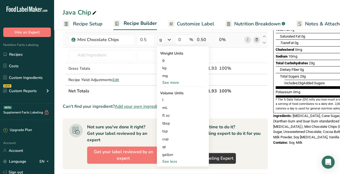
scroll to position [84, 0]
click at [174, 137] on div "cup" at bounding box center [182, 139] width 41 height 6
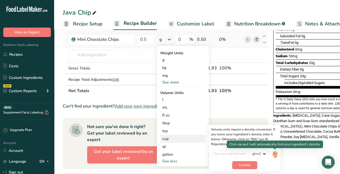
click at [275, 154] on img at bounding box center [275, 154] width 6 height 9
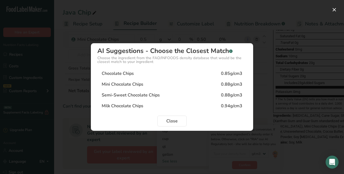
click at [145, 83] on div "Mini Chocolate Chips 0.88g/cm3" at bounding box center [171, 84] width 149 height 11
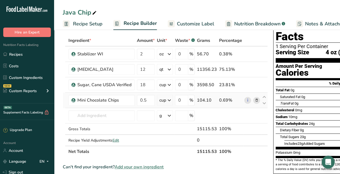
scroll to position [0, 0]
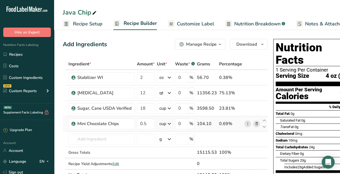
click at [86, 25] on span "Recipe Setup" at bounding box center [88, 23] width 30 height 7
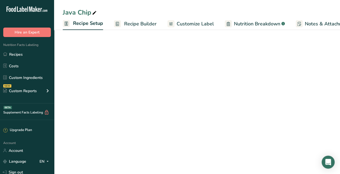
scroll to position [0, 2]
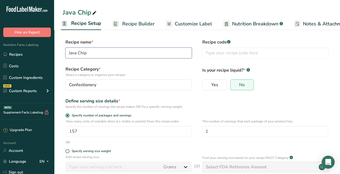
click at [144, 55] on input "Java Chip" at bounding box center [129, 53] width 126 height 11
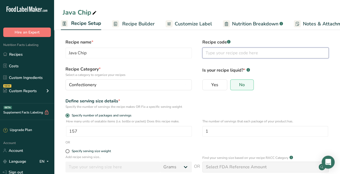
click at [224, 48] on input "text" at bounding box center [266, 53] width 126 height 11
paste input "Java Chip"
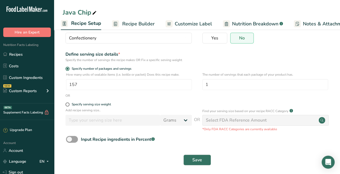
scroll to position [50, 0]
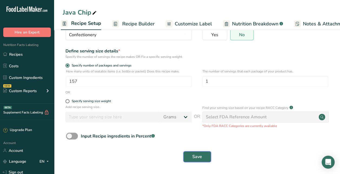
click at [198, 155] on span "Save" at bounding box center [198, 157] width 10 height 6
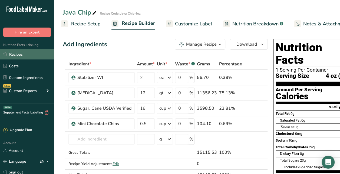
click at [23, 56] on link "Recipes" at bounding box center [27, 54] width 54 height 10
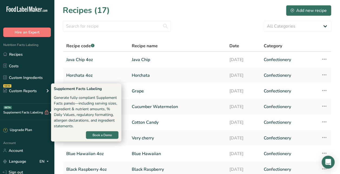
scroll to position [78, 0]
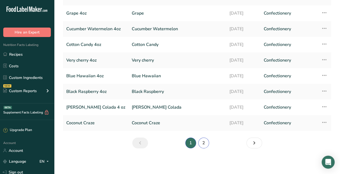
click at [204, 144] on link "2" at bounding box center [204, 143] width 11 height 11
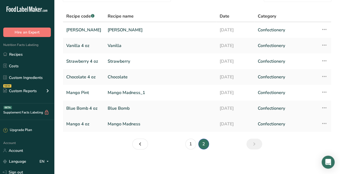
scroll to position [30, 0]
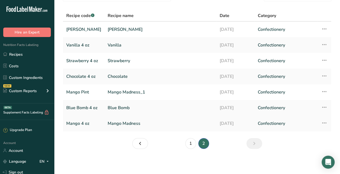
click at [140, 122] on link "Mango Madness" at bounding box center [161, 123] width 106 height 11
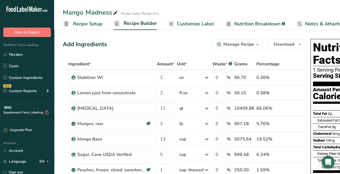
click at [232, 44] on div "Manage Recipe" at bounding box center [239, 44] width 31 height 6
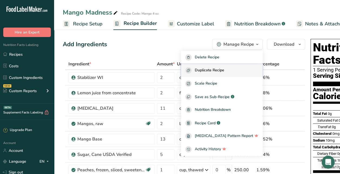
click at [220, 71] on span "Duplicate Recipe" at bounding box center [210, 70] width 30 height 6
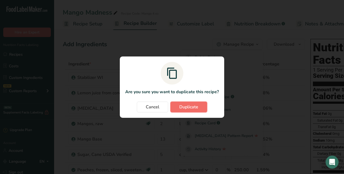
click at [195, 103] on button "Duplicate" at bounding box center [189, 107] width 37 height 11
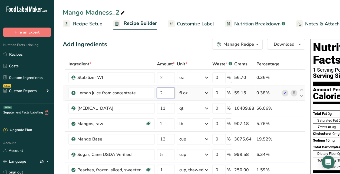
click at [167, 95] on input "2" at bounding box center [166, 93] width 18 height 11
click at [192, 92] on div "Ingredient * Amount * Unit * Waste * .a-a{fill:#347362;}.b-a{fill:#fff;} Grams …" at bounding box center [184, 142] width 243 height 169
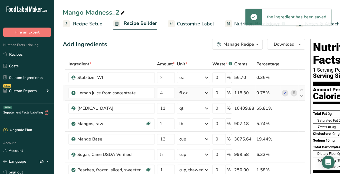
click at [192, 92] on div "fl oz" at bounding box center [193, 93] width 33 height 11
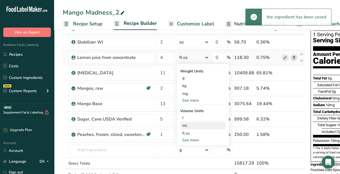
scroll to position [37, 0]
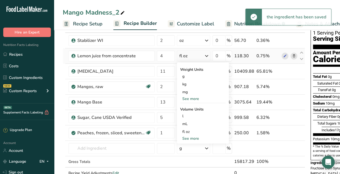
click at [193, 137] on div "See more" at bounding box center [202, 139] width 45 height 6
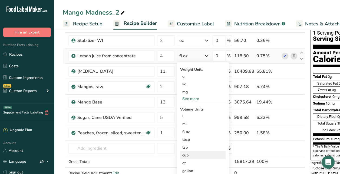
click at [189, 153] on div "cup" at bounding box center [203, 156] width 41 height 6
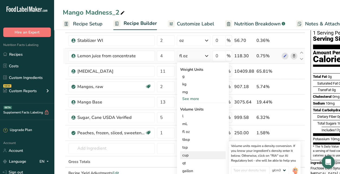
click at [196, 155] on div "cup" at bounding box center [203, 156] width 41 height 6
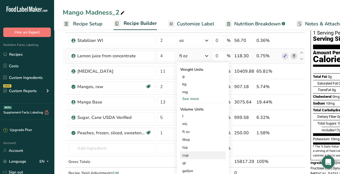
click at [196, 155] on div "cup" at bounding box center [203, 156] width 41 height 6
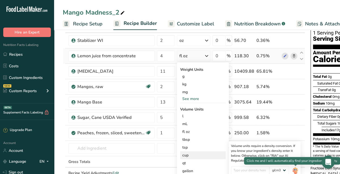
click at [296, 170] on img at bounding box center [295, 171] width 6 height 9
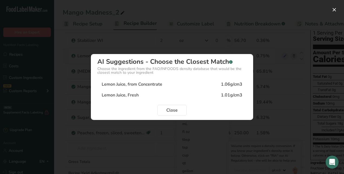
click at [144, 84] on div "Lemon Juice, from Concentrate" at bounding box center [132, 84] width 61 height 6
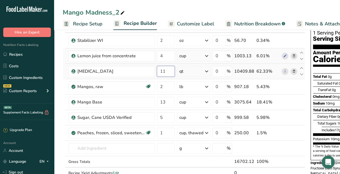
click at [170, 69] on input "11" at bounding box center [166, 71] width 18 height 11
click at [295, 86] on span at bounding box center [294, 87] width 6 height 6
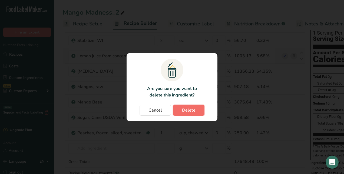
click at [189, 113] on span "Delete" at bounding box center [189, 110] width 14 height 6
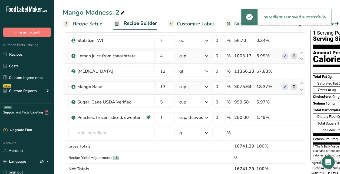
click at [294, 85] on icon at bounding box center [294, 87] width 4 height 6
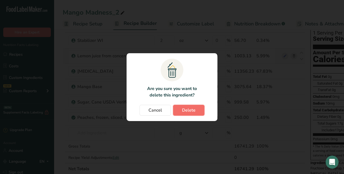
click at [199, 111] on button "Delete" at bounding box center [188, 110] width 31 height 11
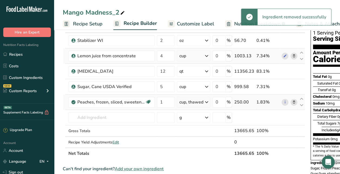
click at [292, 100] on icon at bounding box center [294, 103] width 4 height 6
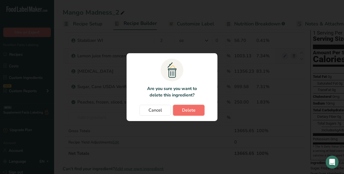
click at [199, 110] on button "Delete" at bounding box center [188, 110] width 31 height 11
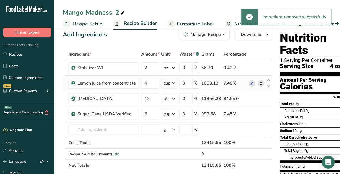
scroll to position [10, 0]
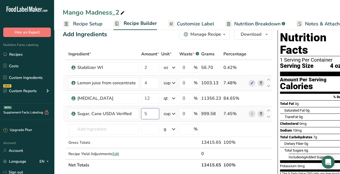
click at [147, 114] on input "5" at bounding box center [150, 114] width 18 height 11
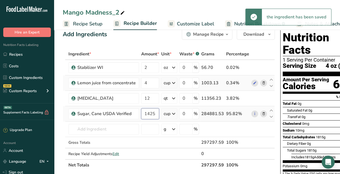
click at [148, 113] on input "1425" at bounding box center [150, 114] width 18 height 11
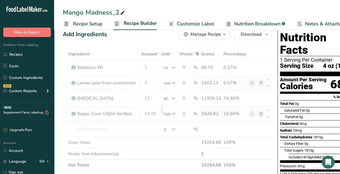
click at [63, 121] on div "Ingredient * Amount * Unit * Waste * .a-a{fill:#347362;}.b-a{fill:#fff;} Grams …" at bounding box center [168, 109] width 210 height 123
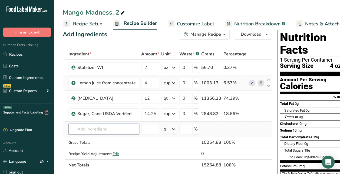
click at [116, 131] on input "text" at bounding box center [104, 129] width 71 height 11
click at [109, 110] on p "Mixed Berries, frozen" at bounding box center [93, 111] width 41 height 6
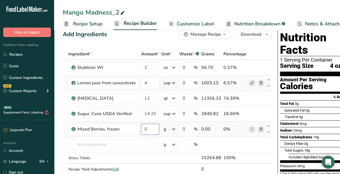
drag, startPoint x: 146, startPoint y: 129, endPoint x: 144, endPoint y: 126, distance: 3.8
click at [144, 126] on input "0" at bounding box center [150, 129] width 18 height 11
click at [147, 126] on input "0" at bounding box center [150, 129] width 18 height 11
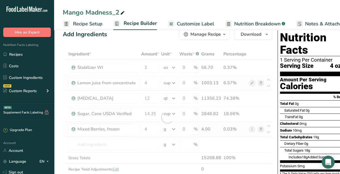
click at [176, 128] on div "Ingredient * Amount * Unit * Waste * .a-a{fill:#347362;}.b-a{fill:#fff;} Grams …" at bounding box center [168, 117] width 210 height 138
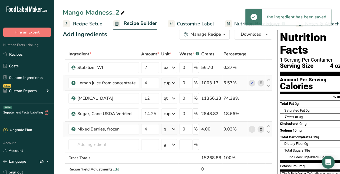
click at [176, 128] on icon at bounding box center [174, 130] width 6 height 10
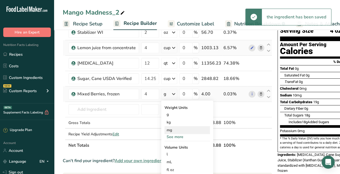
scroll to position [47, 0]
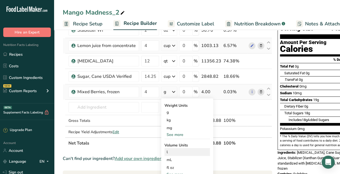
click at [175, 152] on div "l" at bounding box center [187, 152] width 41 height 6
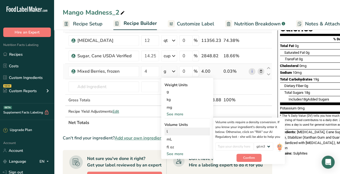
scroll to position [71, 0]
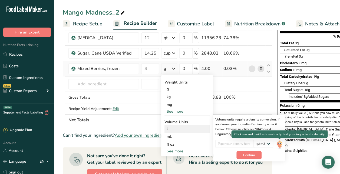
click at [279, 145] on img at bounding box center [280, 144] width 6 height 9
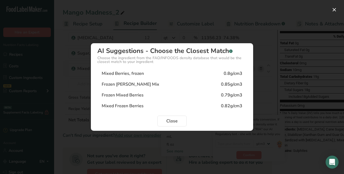
click at [152, 96] on div "Frozen Mixed Berries 0.79g/cm3" at bounding box center [171, 95] width 149 height 11
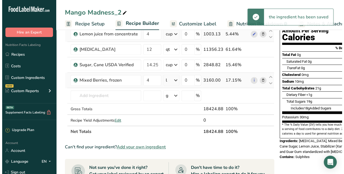
scroll to position [59, 0]
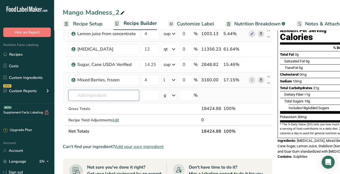
click at [102, 97] on input "text" at bounding box center [104, 95] width 71 height 11
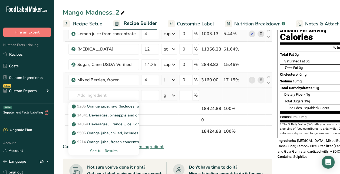
click at [106, 147] on div "See full Results" at bounding box center [104, 151] width 71 height 9
click at [107, 150] on div "See full Results" at bounding box center [104, 151] width 62 height 6
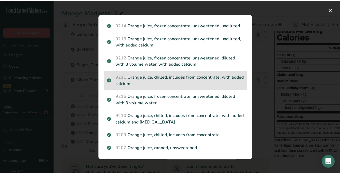
scroll to position [81, 0]
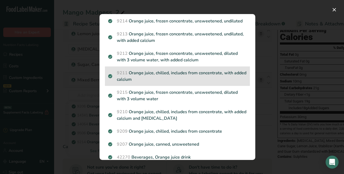
click at [191, 81] on p "9211 Orange juice, chilled, includes from concentrate, with added calcium" at bounding box center [177, 76] width 139 height 13
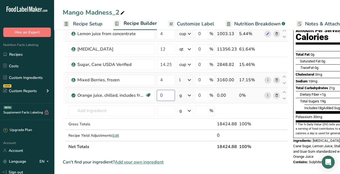
click at [164, 96] on input "0" at bounding box center [166, 95] width 18 height 11
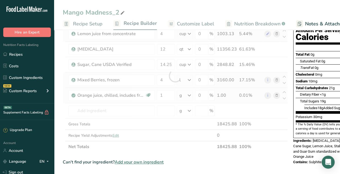
click at [190, 97] on div "Ingredient * Amount * Unit * Waste * .a-a{fill:#347362;}.b-a{fill:#fff;} Grams …" at bounding box center [175, 76] width 225 height 154
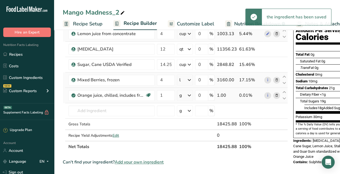
click at [190, 97] on icon at bounding box center [189, 96] width 6 height 10
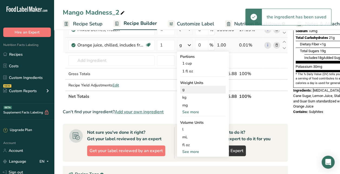
scroll to position [110, 0]
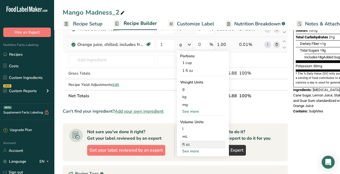
click at [193, 148] on div "fl oz Volume units require a density conversion. If you know your ingredient's …" at bounding box center [202, 145] width 45 height 8
click at [193, 151] on div "See more" at bounding box center [202, 152] width 45 height 6
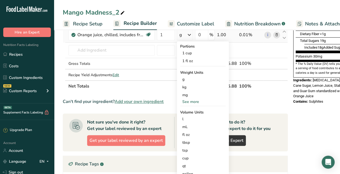
scroll to position [120, 0]
click at [191, 156] on div "cup" at bounding box center [203, 158] width 41 height 6
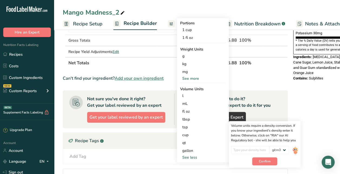
scroll to position [144, 0]
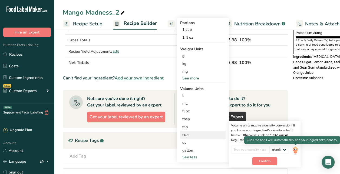
click at [295, 149] on img at bounding box center [295, 150] width 6 height 9
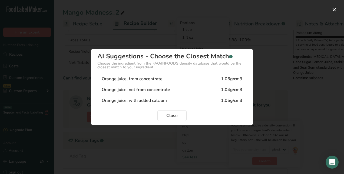
click at [145, 79] on div "Orange juice, from concentrate" at bounding box center [132, 79] width 61 height 6
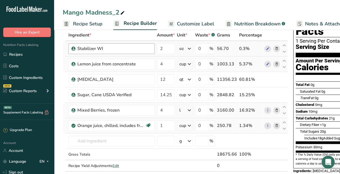
scroll to position [0, 0]
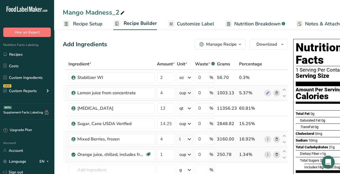
click at [115, 10] on div "Mango Madness_2" at bounding box center [94, 13] width 63 height 10
click at [115, 10] on input "Mango Madness_2" at bounding box center [197, 13] width 269 height 10
click at [173, 11] on input "[PERSON_NAME]" at bounding box center [197, 13] width 269 height 10
click at [97, 22] on span "Recipe Setup" at bounding box center [88, 23] width 30 height 7
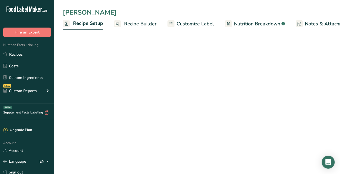
scroll to position [0, 2]
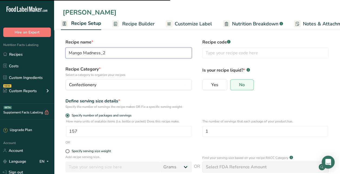
click at [133, 55] on input "Mango Madness_2" at bounding box center [129, 53] width 126 height 11
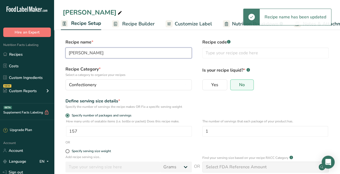
click at [133, 55] on input "[PERSON_NAME]" at bounding box center [129, 53] width 126 height 11
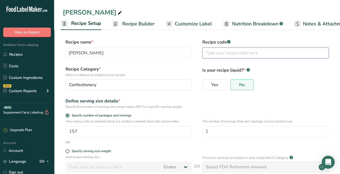
click at [228, 50] on input "text" at bounding box center [266, 53] width 126 height 11
paste input "[PERSON_NAME]"
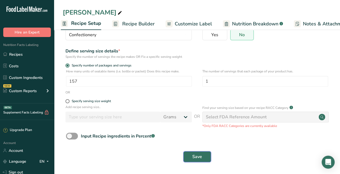
click at [202, 155] on button "Save" at bounding box center [198, 157] width 28 height 11
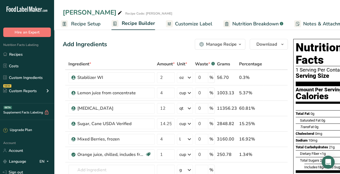
click at [232, 45] on div "Manage Recipe" at bounding box center [221, 44] width 31 height 6
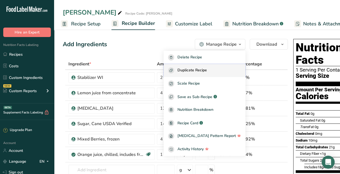
click at [220, 68] on div "Duplicate Recipe" at bounding box center [204, 70] width 73 height 6
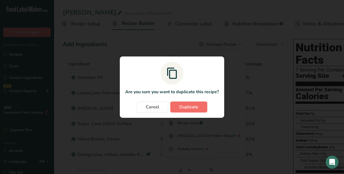
click at [202, 108] on button "Duplicate" at bounding box center [189, 107] width 37 height 11
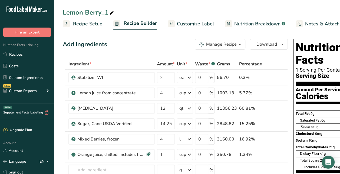
click at [102, 12] on div "Lemon Berry_1" at bounding box center [89, 13] width 52 height 10
click at [102, 12] on input "Lemon Berry_1" at bounding box center [197, 13] width 269 height 10
click at [96, 21] on span "Recipe Setup" at bounding box center [88, 23] width 30 height 7
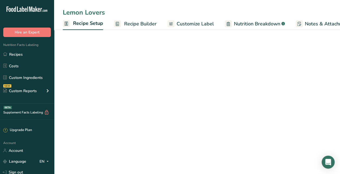
scroll to position [0, 2]
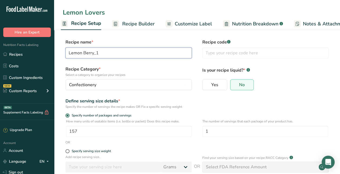
click at [133, 55] on input "Lemon Berry_1" at bounding box center [129, 53] width 126 height 11
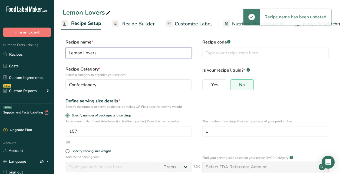
click at [133, 55] on input "Lemon Lovers" at bounding box center [129, 53] width 126 height 11
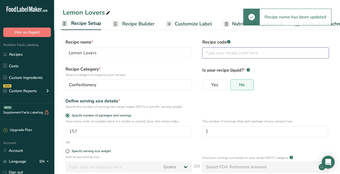
click at [213, 53] on input "text" at bounding box center [266, 53] width 126 height 11
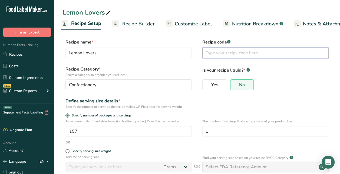
paste input "Lemon Lovers"
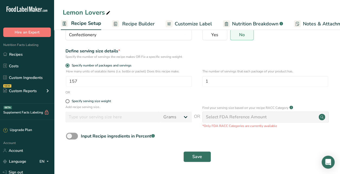
click at [198, 151] on div "Save" at bounding box center [197, 156] width 269 height 17
click at [200, 158] on span "Save" at bounding box center [198, 157] width 10 height 6
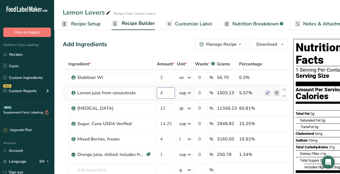
click at [169, 92] on input "4" at bounding box center [166, 93] width 18 height 11
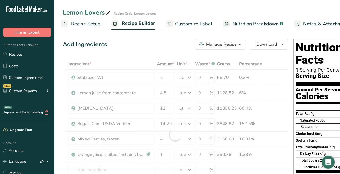
click at [151, 47] on div "Add Ingredients Manage Recipe Delete Recipe Duplicate Recipe Scale Recipe Save …" at bounding box center [175, 44] width 225 height 11
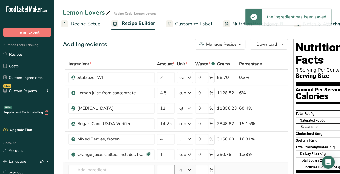
scroll to position [22, 0]
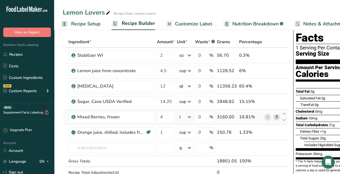
click at [276, 117] on icon at bounding box center [277, 118] width 4 height 6
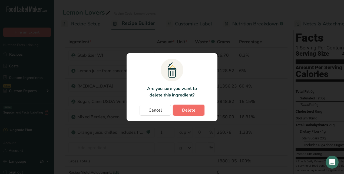
click at [191, 111] on span "Delete" at bounding box center [189, 110] width 14 height 6
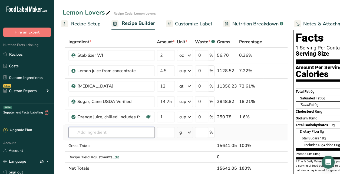
click at [125, 133] on input "text" at bounding box center [112, 132] width 86 height 11
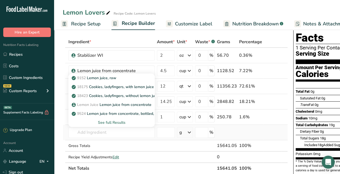
click at [113, 120] on div "See full Results" at bounding box center [112, 123] width 78 height 6
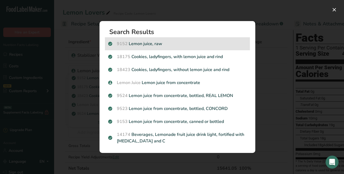
click at [161, 49] on div "9152 Lemon juice, raw" at bounding box center [177, 43] width 145 height 13
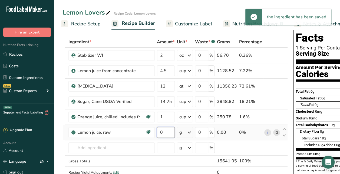
click at [169, 131] on input "0" at bounding box center [166, 132] width 18 height 11
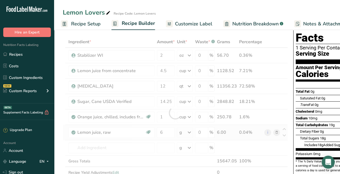
click at [192, 133] on div "Ingredient * Amount * Unit * Waste * .a-a{fill:#347362;}.b-a{fill:#fff;} Grams …" at bounding box center [175, 113] width 225 height 154
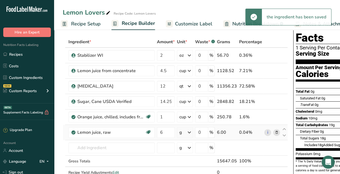
click at [277, 131] on icon at bounding box center [277, 133] width 4 height 6
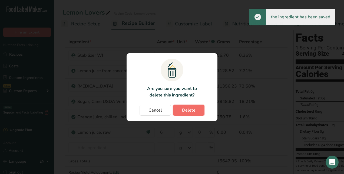
click at [188, 109] on span "Delete" at bounding box center [189, 110] width 14 height 6
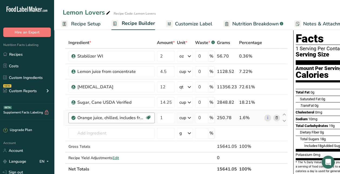
scroll to position [22, 0]
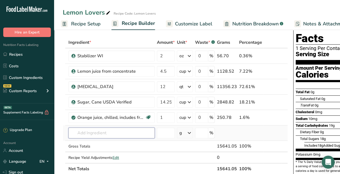
click at [131, 134] on input "text" at bounding box center [112, 133] width 86 height 11
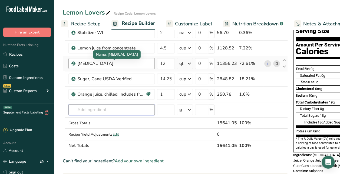
scroll to position [0, 0]
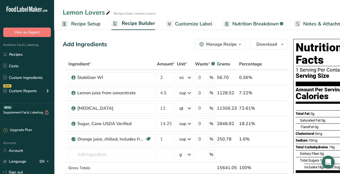
click at [96, 24] on span "Recipe Setup" at bounding box center [86, 23] width 30 height 7
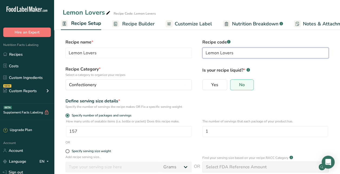
click at [240, 55] on input "Lemon Lovers" at bounding box center [266, 53] width 126 height 11
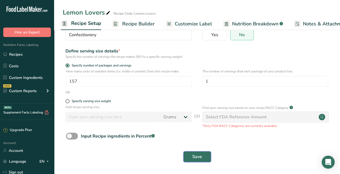
click at [199, 155] on span "Save" at bounding box center [198, 157] width 10 height 6
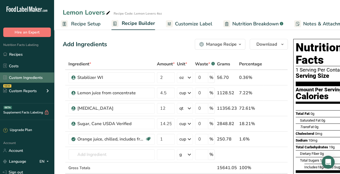
click at [34, 80] on link "Custom Ingredients" at bounding box center [27, 78] width 54 height 10
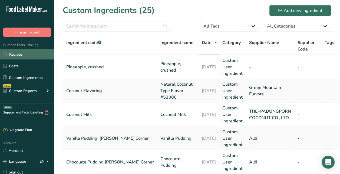
click at [30, 59] on link "Recipes" at bounding box center [27, 54] width 54 height 10
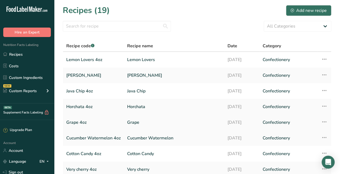
scroll to position [78, 0]
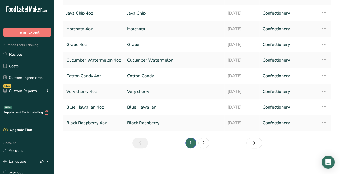
click at [202, 137] on section "Recipes (19) Add new recipe All Categories Baked Goods [GEOGRAPHIC_DATA] Confec…" at bounding box center [197, 39] width 286 height 235
click at [204, 141] on link "2" at bounding box center [204, 143] width 11 height 11
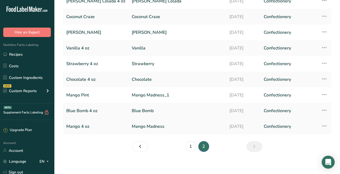
scroll to position [62, 0]
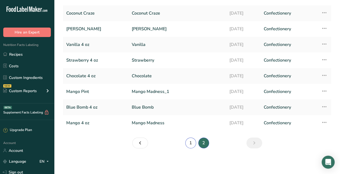
click at [191, 142] on link "1" at bounding box center [191, 143] width 11 height 11
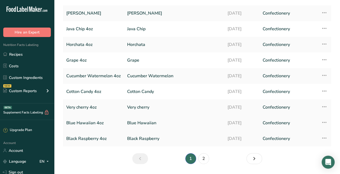
drag, startPoint x: 191, startPoint y: 142, endPoint x: 171, endPoint y: 129, distance: 24.0
click at [171, 129] on td "Blue Hawaiian" at bounding box center [174, 123] width 100 height 16
click at [171, 138] on link "Black Raspberry" at bounding box center [174, 138] width 94 height 11
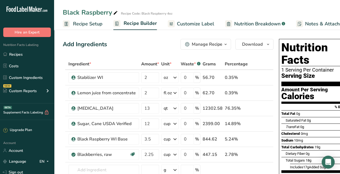
click at [91, 23] on span "Recipe Setup" at bounding box center [88, 23] width 30 height 7
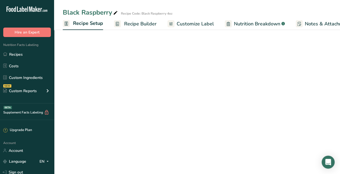
scroll to position [0, 2]
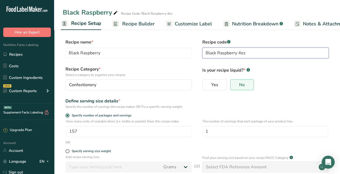
click at [242, 52] on input "Black Raspberry 4oz" at bounding box center [266, 53] width 126 height 11
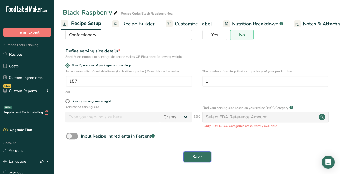
click at [198, 155] on span "Save" at bounding box center [198, 157] width 10 height 6
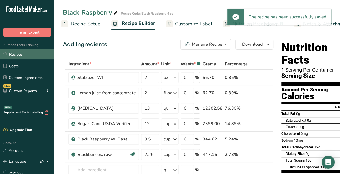
click at [22, 54] on link "Recipes" at bounding box center [27, 54] width 54 height 10
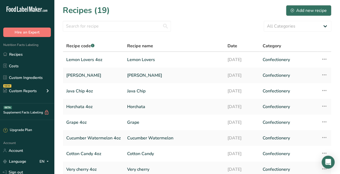
scroll to position [78, 0]
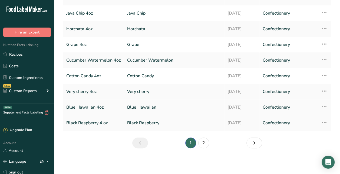
click at [142, 109] on link "Blue Hawaiian" at bounding box center [174, 107] width 94 height 11
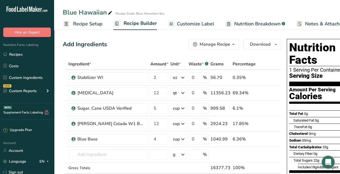
click at [109, 12] on icon at bounding box center [110, 13] width 5 height 8
click at [83, 18] on link "Recipe Setup" at bounding box center [83, 24] width 40 height 12
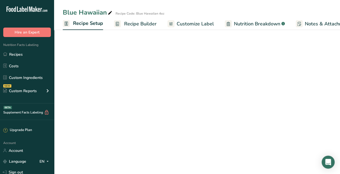
scroll to position [0, 2]
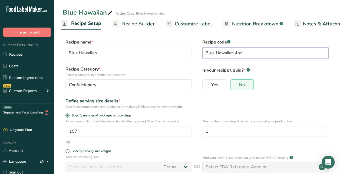
click at [240, 54] on input "Blue Hawaiian 4oz" at bounding box center [266, 53] width 126 height 11
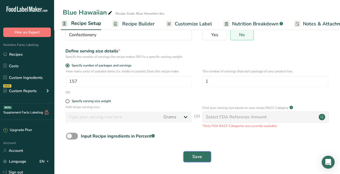
click at [207, 159] on button "Save" at bounding box center [198, 157] width 28 height 11
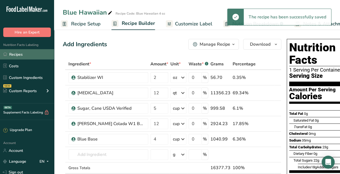
click at [31, 54] on link "Recipes" at bounding box center [27, 54] width 54 height 10
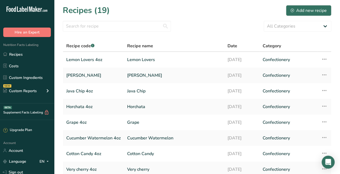
scroll to position [78, 0]
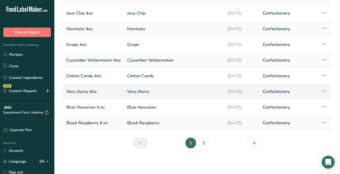
click at [135, 92] on link "Very cherry" at bounding box center [174, 91] width 94 height 11
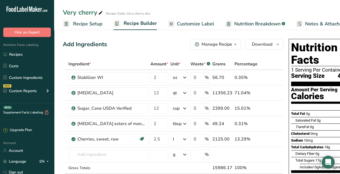
click at [101, 11] on icon at bounding box center [100, 13] width 5 height 8
click at [90, 19] on link "Recipe Setup" at bounding box center [83, 24] width 40 height 12
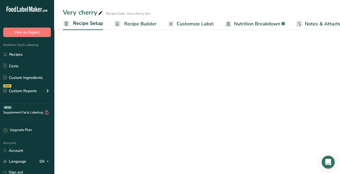
scroll to position [0, 2]
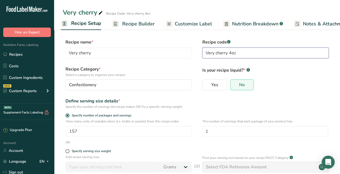
click at [230, 51] on input "Very cherry 4oz" at bounding box center [266, 53] width 126 height 11
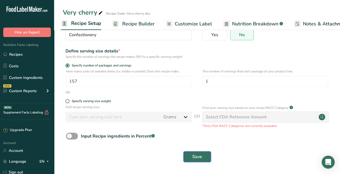
click at [194, 155] on span "Save" at bounding box center [198, 157] width 10 height 6
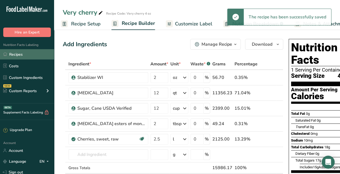
click at [31, 54] on link "Recipes" at bounding box center [27, 54] width 54 height 10
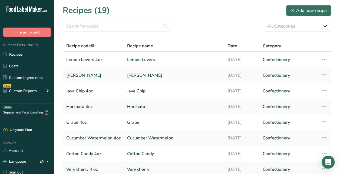
scroll to position [78, 0]
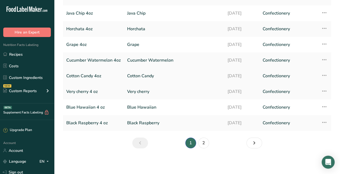
click at [147, 76] on link "Cotton Candy" at bounding box center [174, 75] width 94 height 11
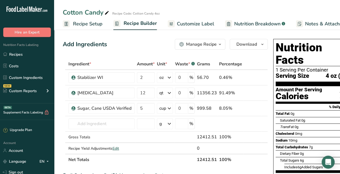
click at [85, 21] on span "Recipe Setup" at bounding box center [88, 23] width 30 height 7
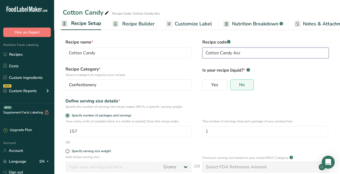
click at [236, 53] on input "Cotton Candy 4oz" at bounding box center [266, 53] width 126 height 11
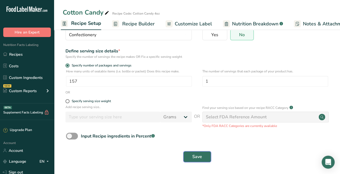
click at [204, 159] on button "Save" at bounding box center [198, 157] width 28 height 11
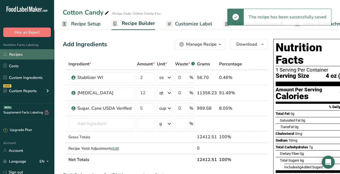
click at [47, 55] on link "Recipes" at bounding box center [27, 54] width 54 height 10
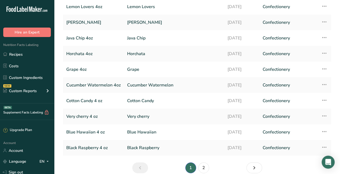
scroll to position [52, 0]
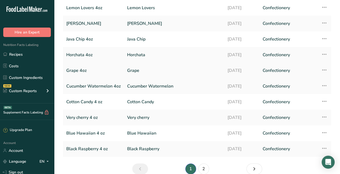
click at [190, 68] on link "Grape" at bounding box center [174, 70] width 94 height 11
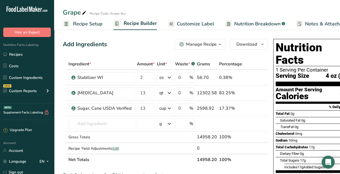
click at [84, 18] on link "Recipe Setup" at bounding box center [83, 24] width 40 height 12
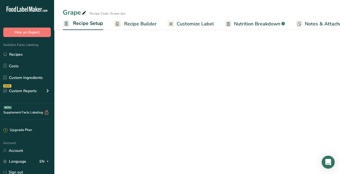
scroll to position [0, 2]
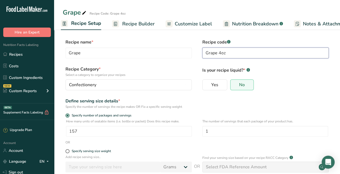
click at [222, 54] on input "Grape 4oz" at bounding box center [266, 53] width 126 height 11
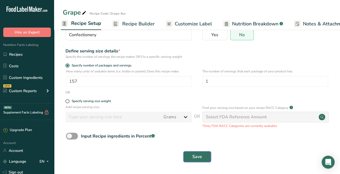
click at [200, 160] on span "Save" at bounding box center [198, 157] width 10 height 6
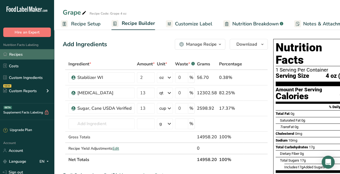
click at [27, 56] on link "Recipes" at bounding box center [27, 54] width 54 height 10
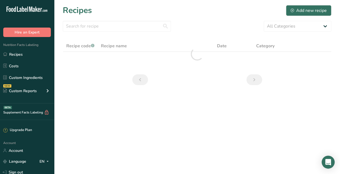
click at [236, 88] on section "Recipes Add new recipe All Categories Baked Goods [GEOGRAPHIC_DATA] Confectione…" at bounding box center [197, 47] width 286 height 94
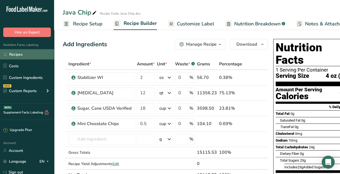
click at [41, 53] on link "Recipes" at bounding box center [27, 54] width 54 height 10
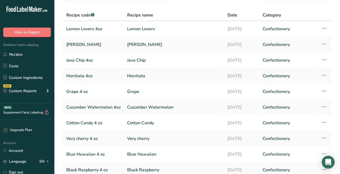
scroll to position [31, 0]
click at [165, 113] on td "Cucumber Watermelon" at bounding box center [174, 107] width 100 height 16
click at [163, 105] on link "Cucumber Watermelon" at bounding box center [174, 107] width 94 height 11
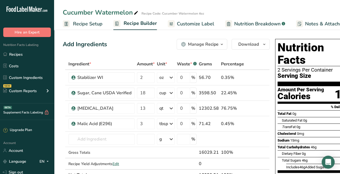
click at [80, 47] on div "Add Ingredients" at bounding box center [85, 44] width 44 height 9
click at [34, 55] on link "Recipes" at bounding box center [27, 54] width 54 height 10
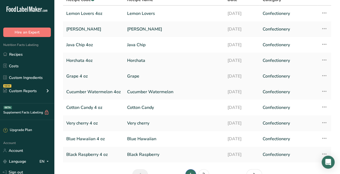
scroll to position [53, 0]
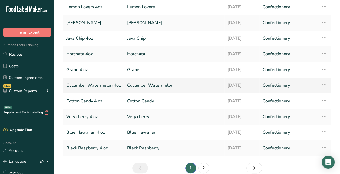
click at [156, 81] on link "Cucumber Watermelon" at bounding box center [174, 85] width 94 height 11
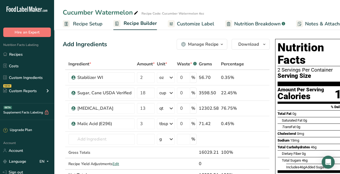
click at [83, 21] on span "Recipe Setup" at bounding box center [88, 23] width 30 height 7
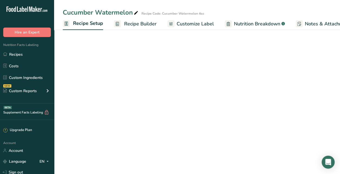
scroll to position [0, 2]
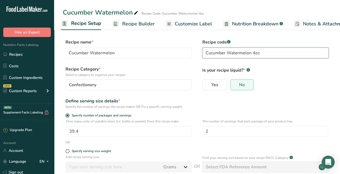
click at [254, 53] on input "Cucumber Watermelon 4oz" at bounding box center [266, 53] width 126 height 11
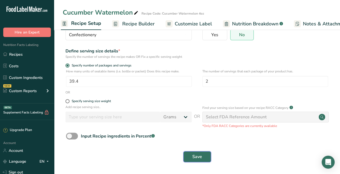
click at [201, 160] on span "Save" at bounding box center [198, 157] width 10 height 6
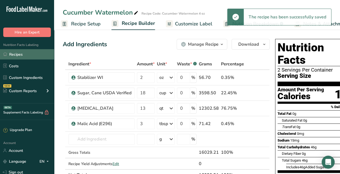
click at [21, 55] on link "Recipes" at bounding box center [27, 54] width 54 height 10
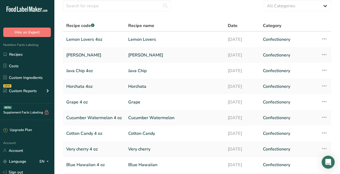
scroll to position [21, 0]
click at [145, 86] on link "Horchata" at bounding box center [174, 86] width 93 height 11
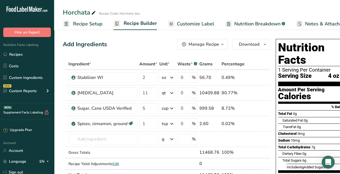
click at [78, 25] on span "Recipe Setup" at bounding box center [88, 23] width 30 height 7
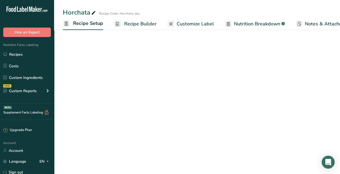
scroll to position [0, 2]
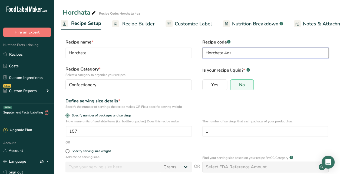
click at [228, 53] on input "Horchata 4oz" at bounding box center [266, 53] width 126 height 11
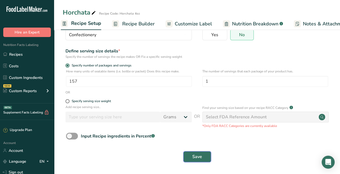
click at [203, 158] on button "Save" at bounding box center [198, 157] width 28 height 11
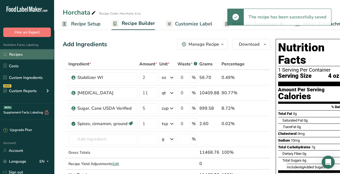
click at [35, 57] on link "Recipes" at bounding box center [27, 54] width 54 height 10
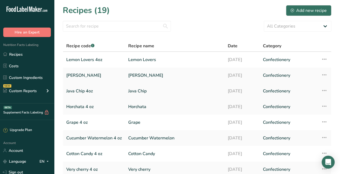
click at [137, 90] on link "Java Chip" at bounding box center [174, 91] width 93 height 11
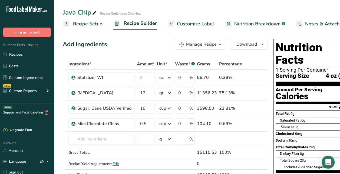
click at [89, 24] on span "Recipe Setup" at bounding box center [88, 23] width 30 height 7
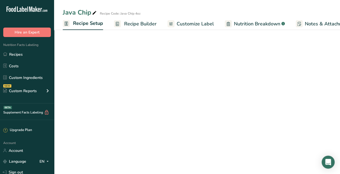
scroll to position [0, 2]
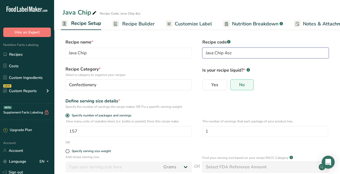
click at [227, 53] on input "Java Chip 4oz" at bounding box center [266, 53] width 126 height 11
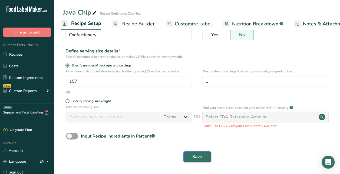
click at [210, 161] on button "Save" at bounding box center [198, 157] width 28 height 11
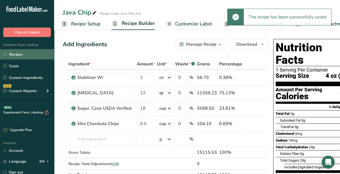
click at [32, 54] on link "Recipes" at bounding box center [27, 54] width 54 height 10
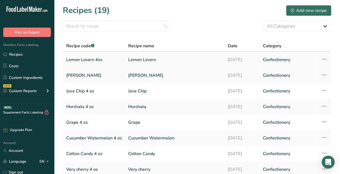
click at [144, 59] on link "Lemon Lovers" at bounding box center [174, 59] width 93 height 11
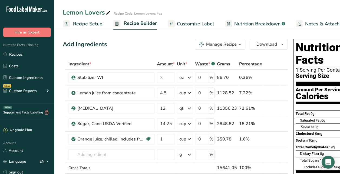
click at [85, 25] on span "Recipe Setup" at bounding box center [88, 23] width 30 height 7
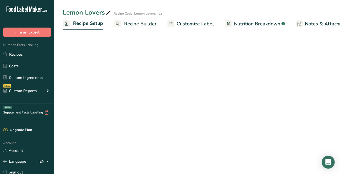
scroll to position [0, 2]
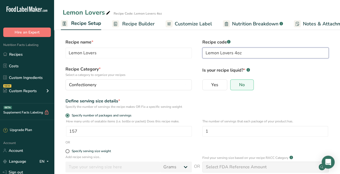
click at [233, 53] on input "Lemon Lovers 4oz" at bounding box center [266, 53] width 126 height 11
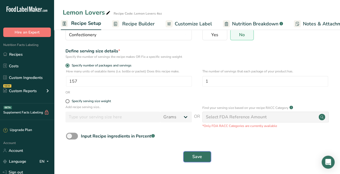
click at [200, 162] on button "Save" at bounding box center [198, 157] width 28 height 11
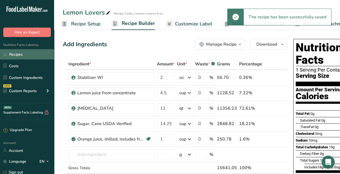
click at [36, 54] on link "Recipes" at bounding box center [27, 54] width 54 height 10
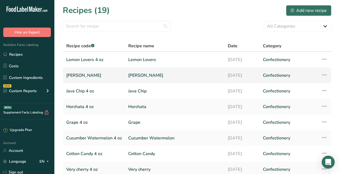
click at [148, 78] on link "[PERSON_NAME]" at bounding box center [174, 75] width 93 height 11
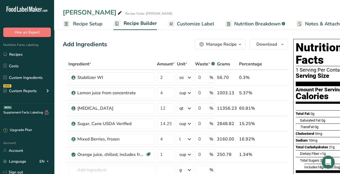
click at [87, 23] on span "Recipe Setup" at bounding box center [88, 23] width 30 height 7
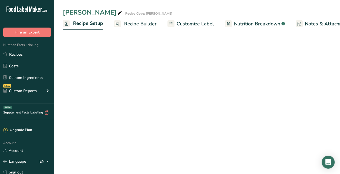
scroll to position [0, 2]
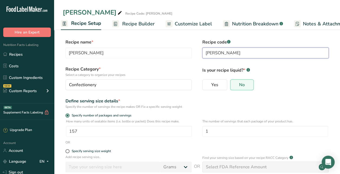
click at [240, 53] on input "[PERSON_NAME]" at bounding box center [266, 53] width 126 height 11
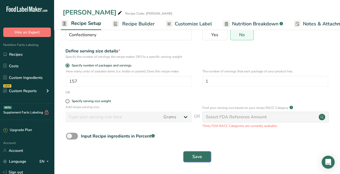
click at [203, 158] on button "Save" at bounding box center [198, 157] width 28 height 11
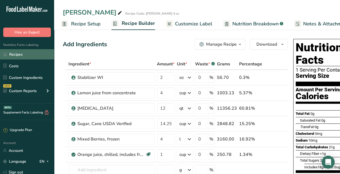
click at [19, 54] on link "Recipes" at bounding box center [27, 54] width 54 height 10
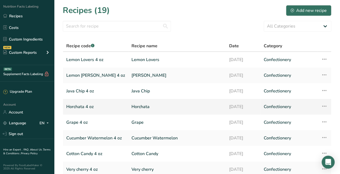
scroll to position [78, 0]
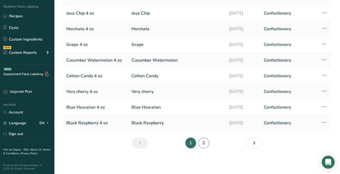
click at [203, 144] on link "2" at bounding box center [204, 143] width 11 height 11
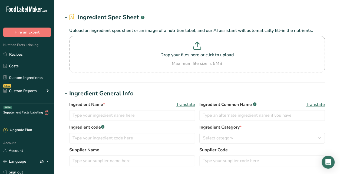
type input "[PERSON_NAME] Colada W1 Base"
type input "[PERSON_NAME] Colada Base"
type input "[PERSON_NAME] & Company, Inc."
type input "WIPCBAS"
